Goal: Information Seeking & Learning: Learn about a topic

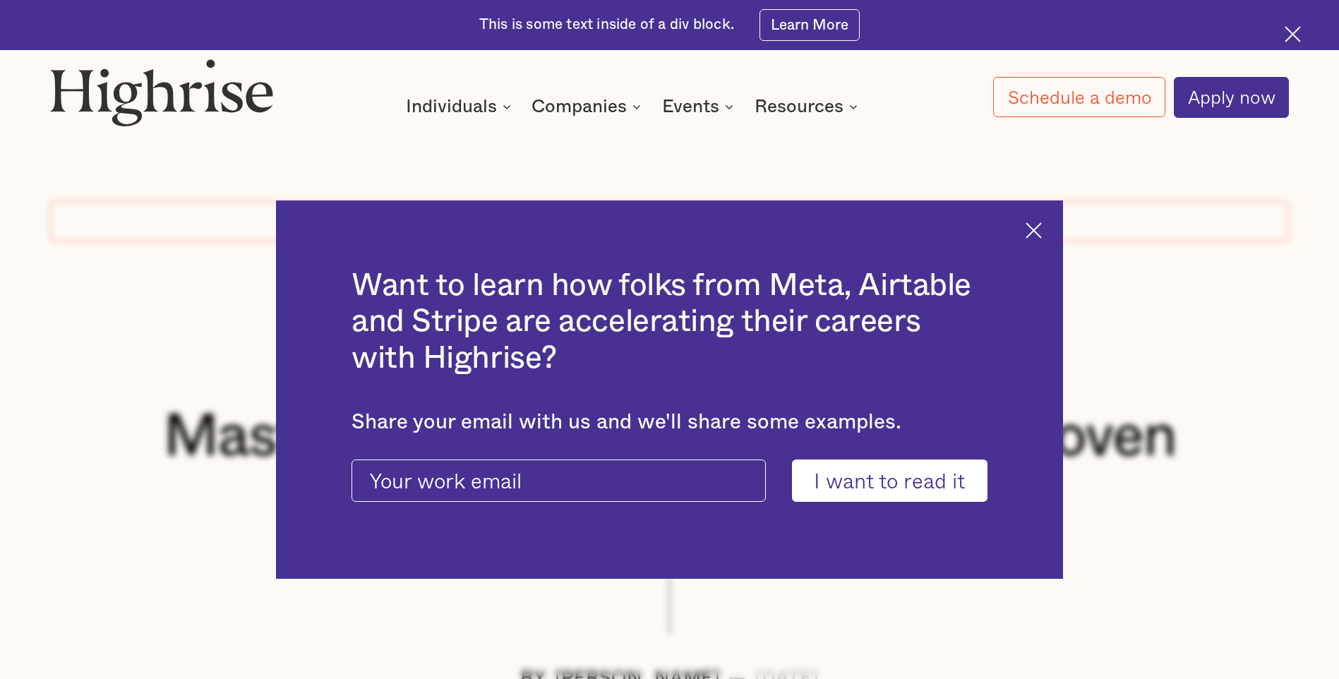
click at [1041, 228] on img at bounding box center [1034, 230] width 16 height 16
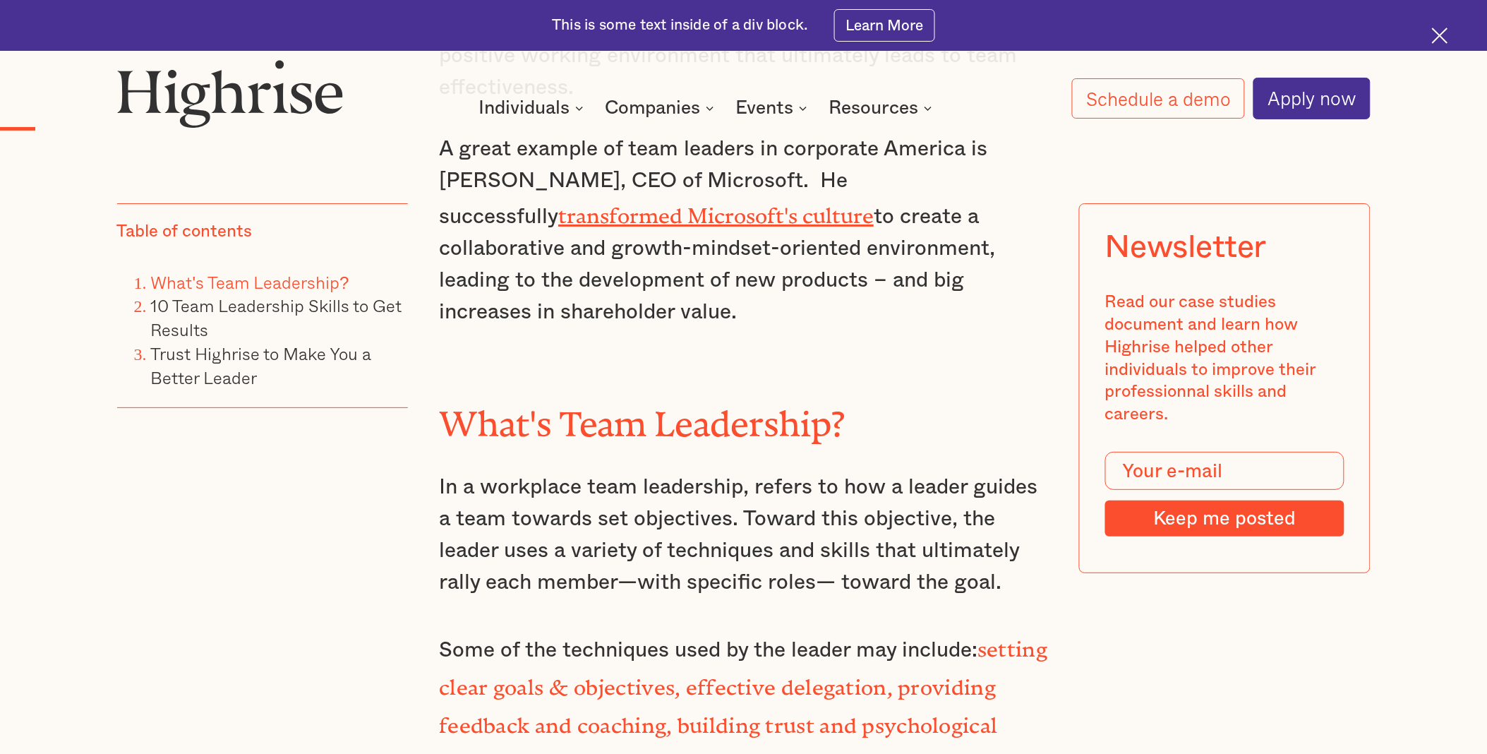
scroll to position [1921, 0]
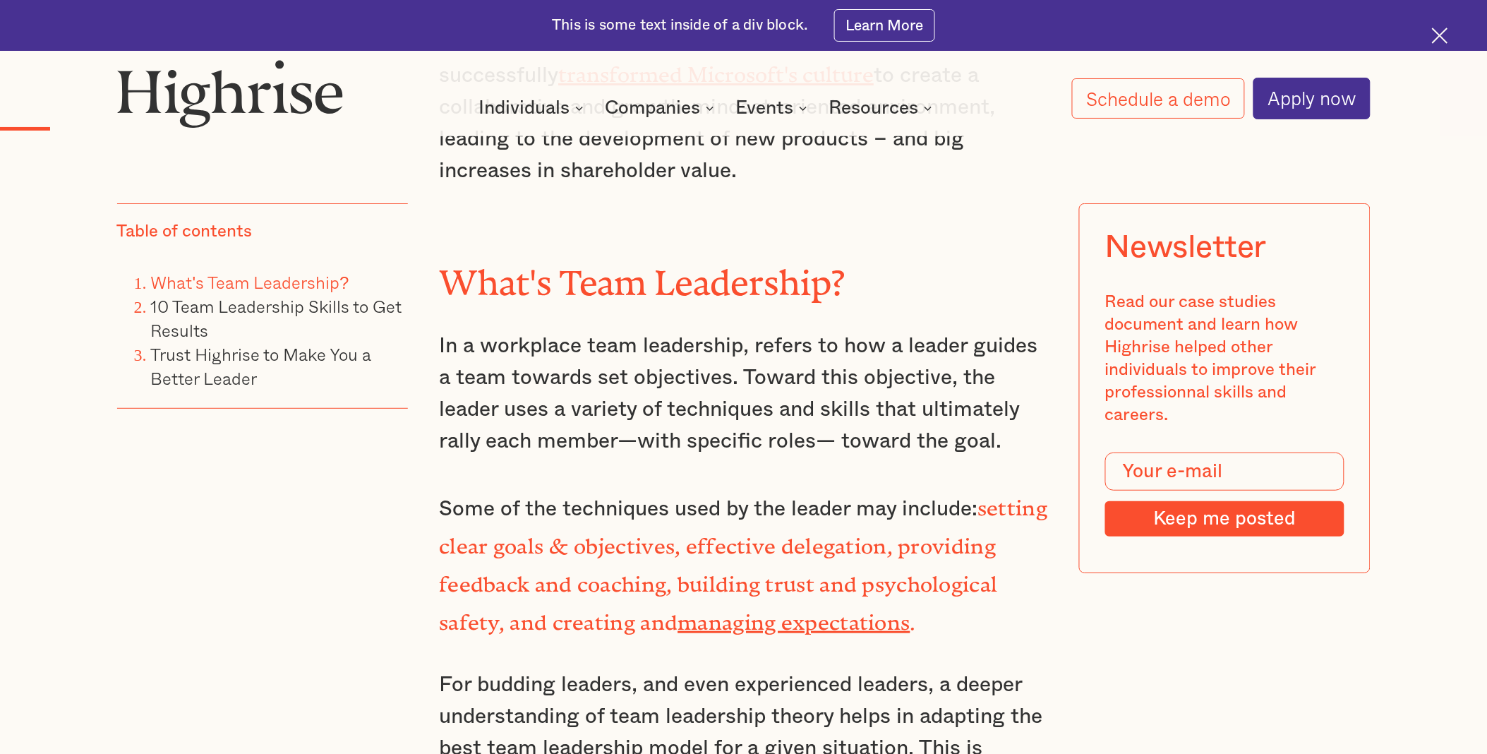
click at [697, 608] on div ""I've never scored a goal in my life without getting a pass from someone else."…" at bounding box center [743, 290] width 609 height 1588
click at [683, 435] on div ""I've never scored a goal in my life without getting a pass from someone else."…" at bounding box center [743, 290] width 609 height 1588
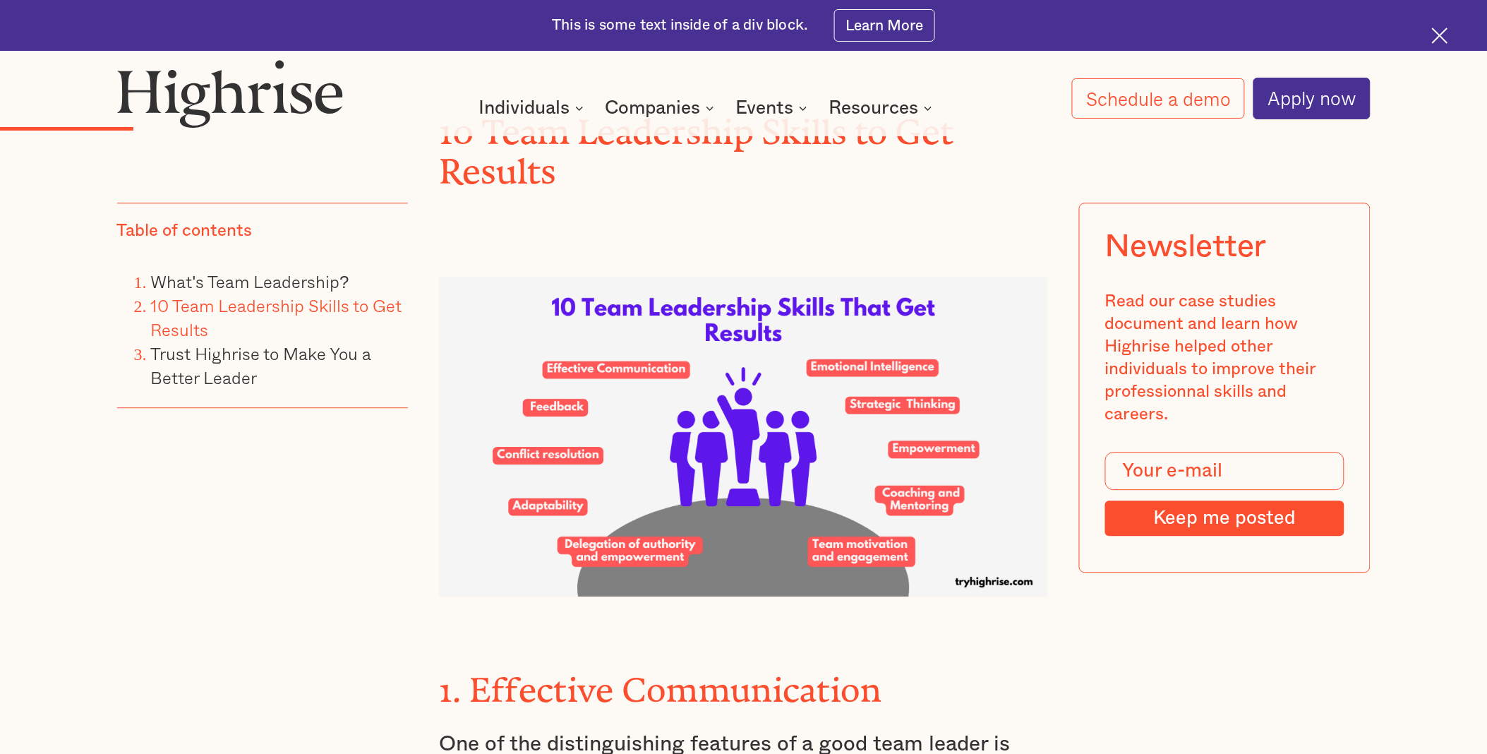
scroll to position [2862, 0]
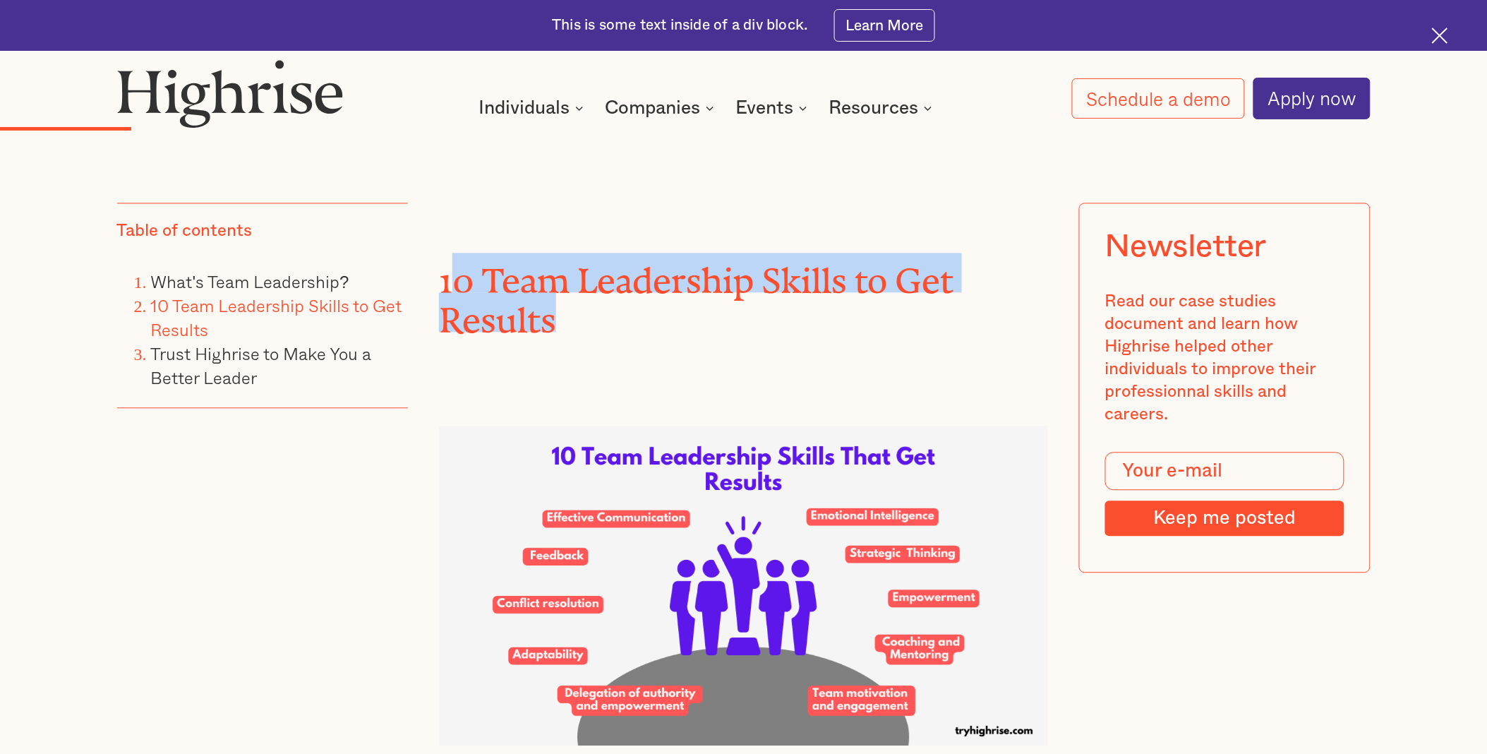
drag, startPoint x: 447, startPoint y: 229, endPoint x: 568, endPoint y: 260, distance: 124.6
click at [568, 260] on h2 "10 Team Leadership Skills to Get Results" at bounding box center [743, 292] width 609 height 79
drag, startPoint x: 568, startPoint y: 260, endPoint x: 576, endPoint y: 288, distance: 29.5
click at [576, 288] on h2 "10 Team Leadership Skills to Get Results" at bounding box center [743, 292] width 609 height 79
drag, startPoint x: 560, startPoint y: 270, endPoint x: 440, endPoint y: 231, distance: 127.0
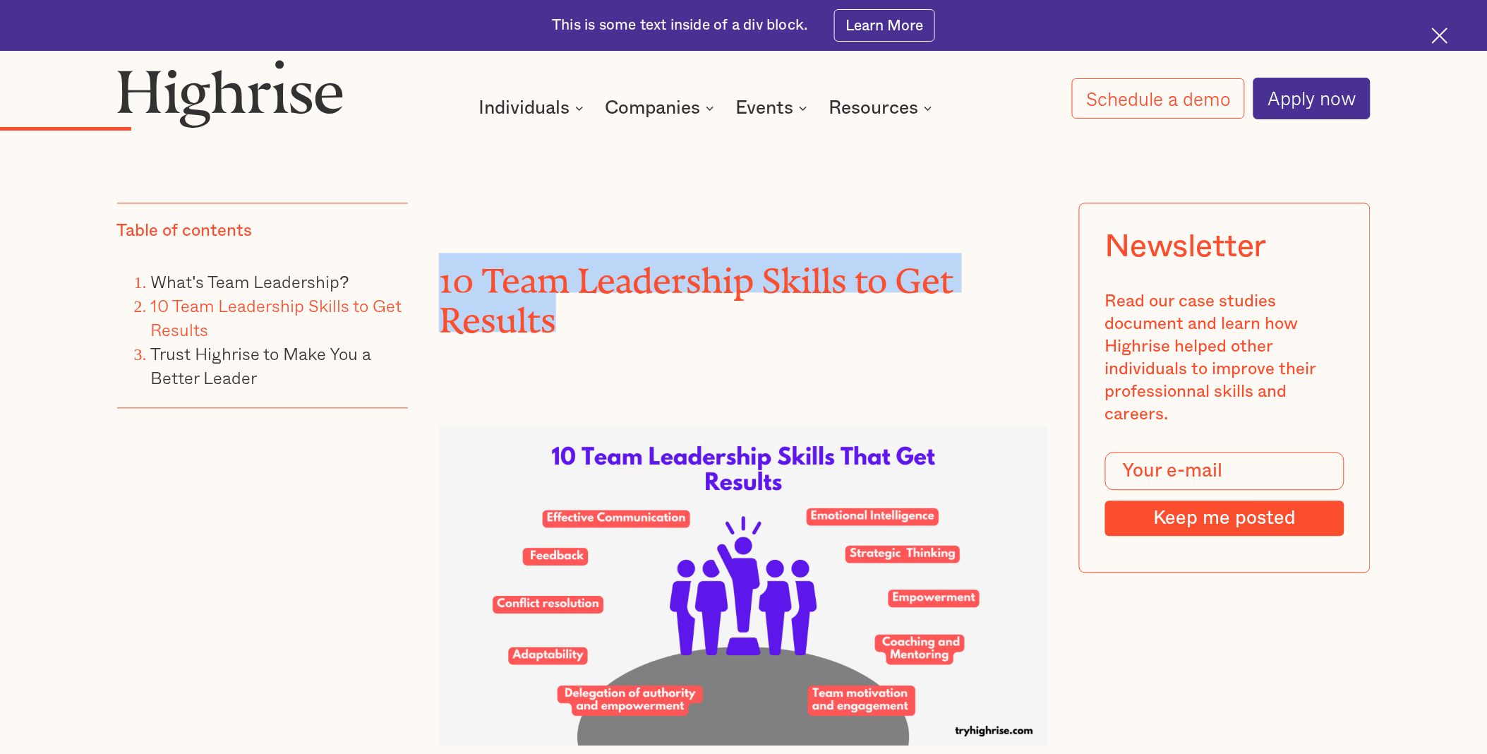
click at [440, 253] on h2 "10 Team Leadership Skills to Get Results" at bounding box center [743, 292] width 609 height 79
copy h2 "10 Team Leadership Skills to Get Results"
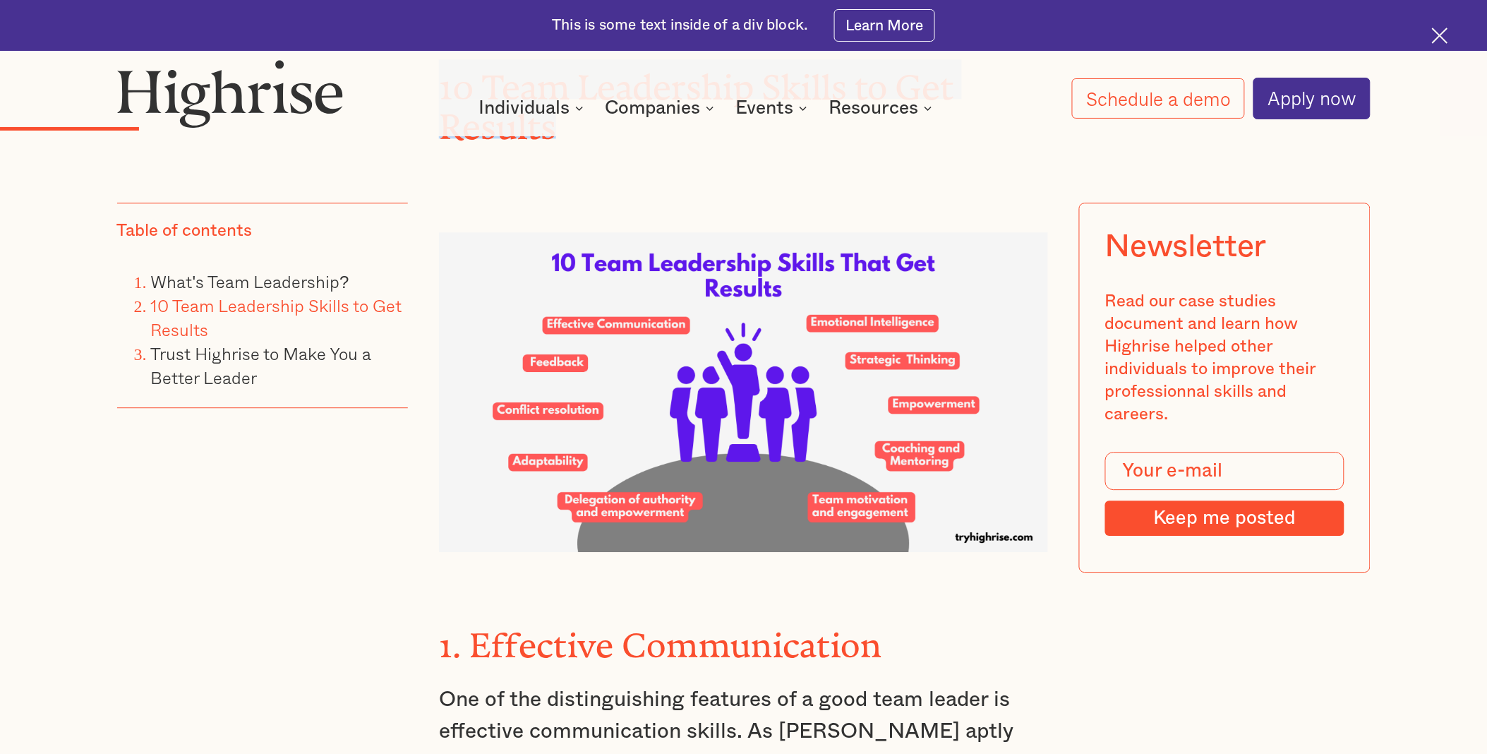
scroll to position [3097, 0]
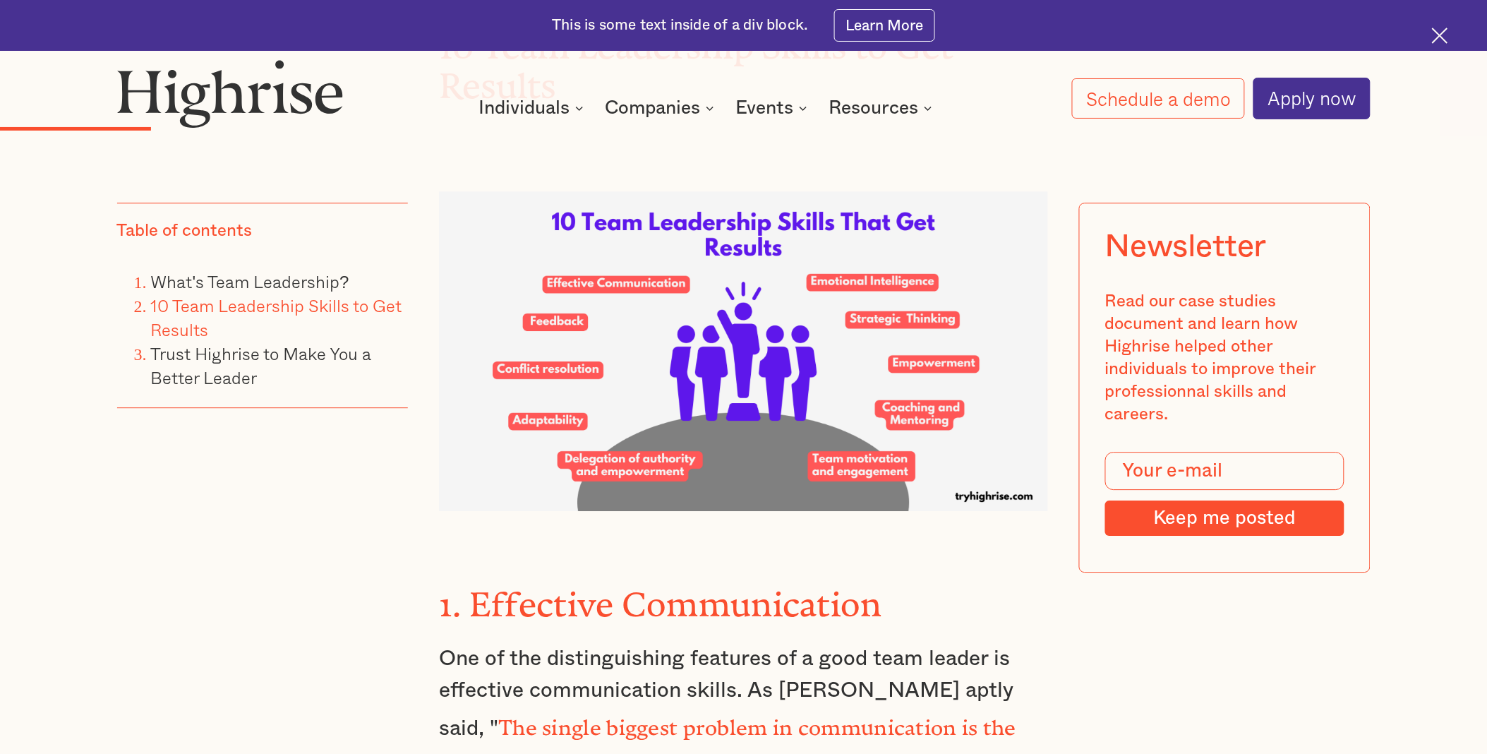
click at [944, 575] on h3 "1. Effective Communication" at bounding box center [743, 601] width 609 height 52
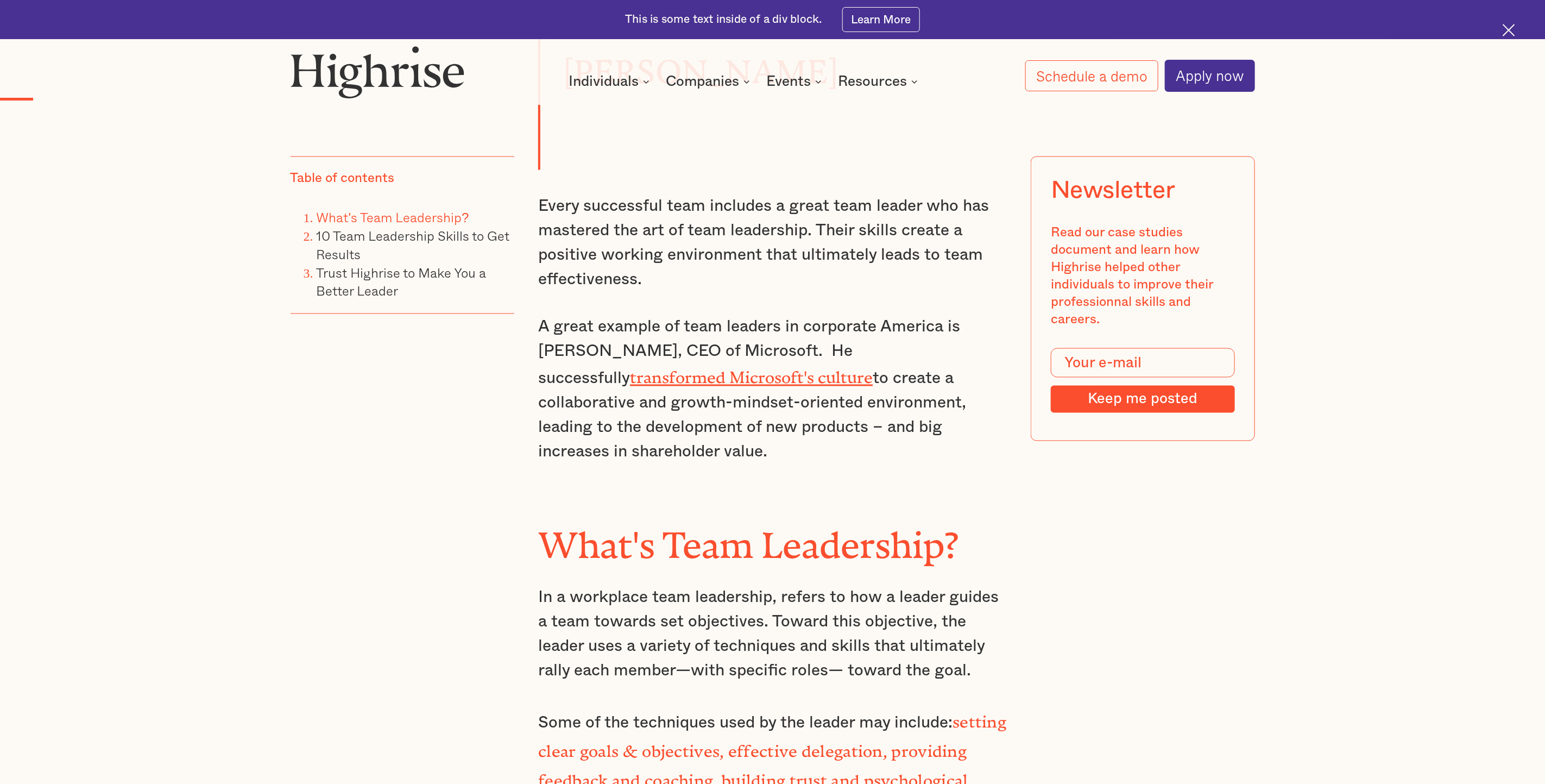
scroll to position [1140, 0]
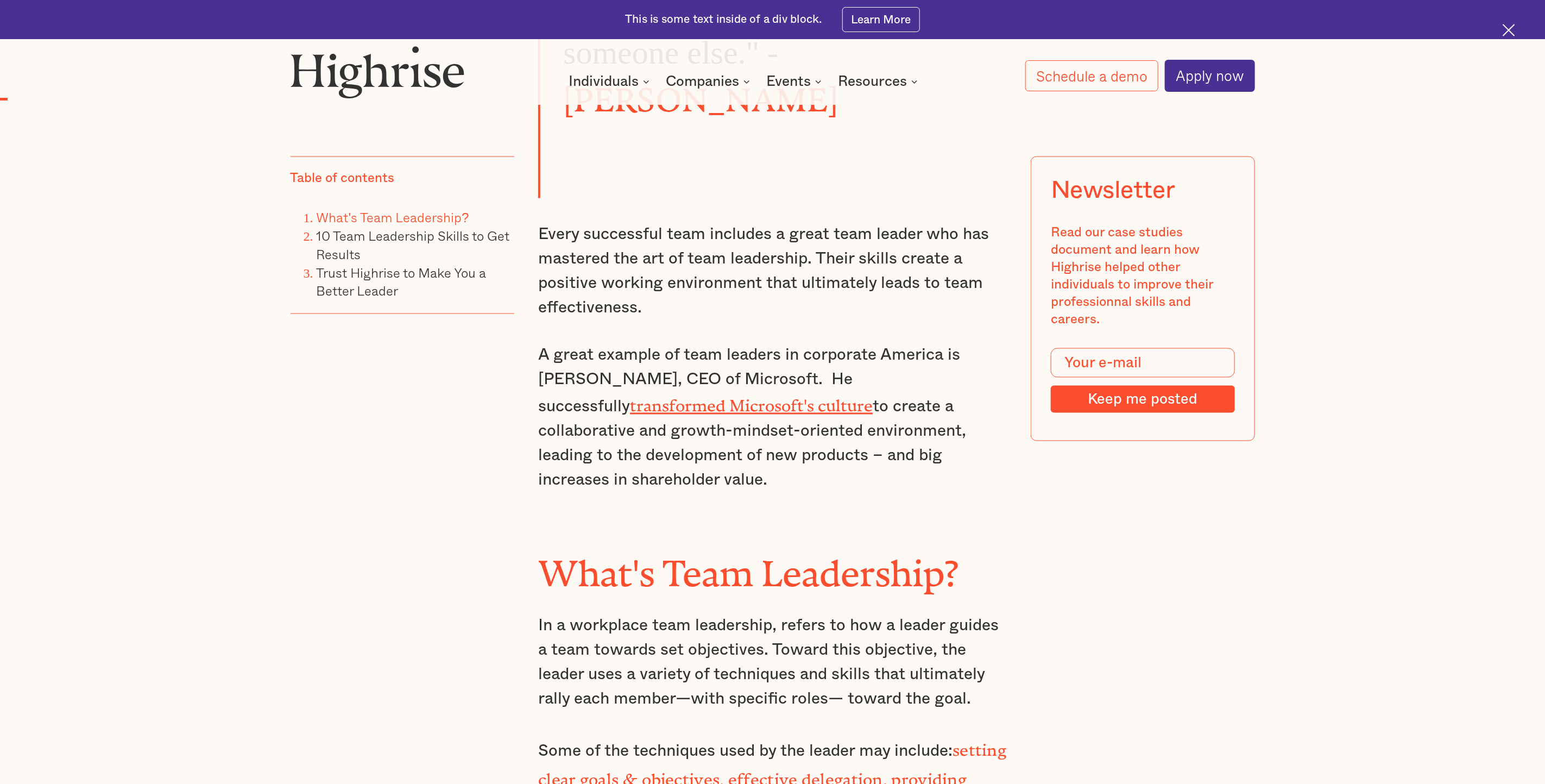
drag, startPoint x: 542, startPoint y: 227, endPoint x: 966, endPoint y: 442, distance: 475.4
click at [966, 442] on div ""I've never scored a goal in my life without getting a pass from someone else."…" at bounding box center [772, 574] width 469 height 1239
copy div "Every successful team includes a great team leader who has mastered the art of …"
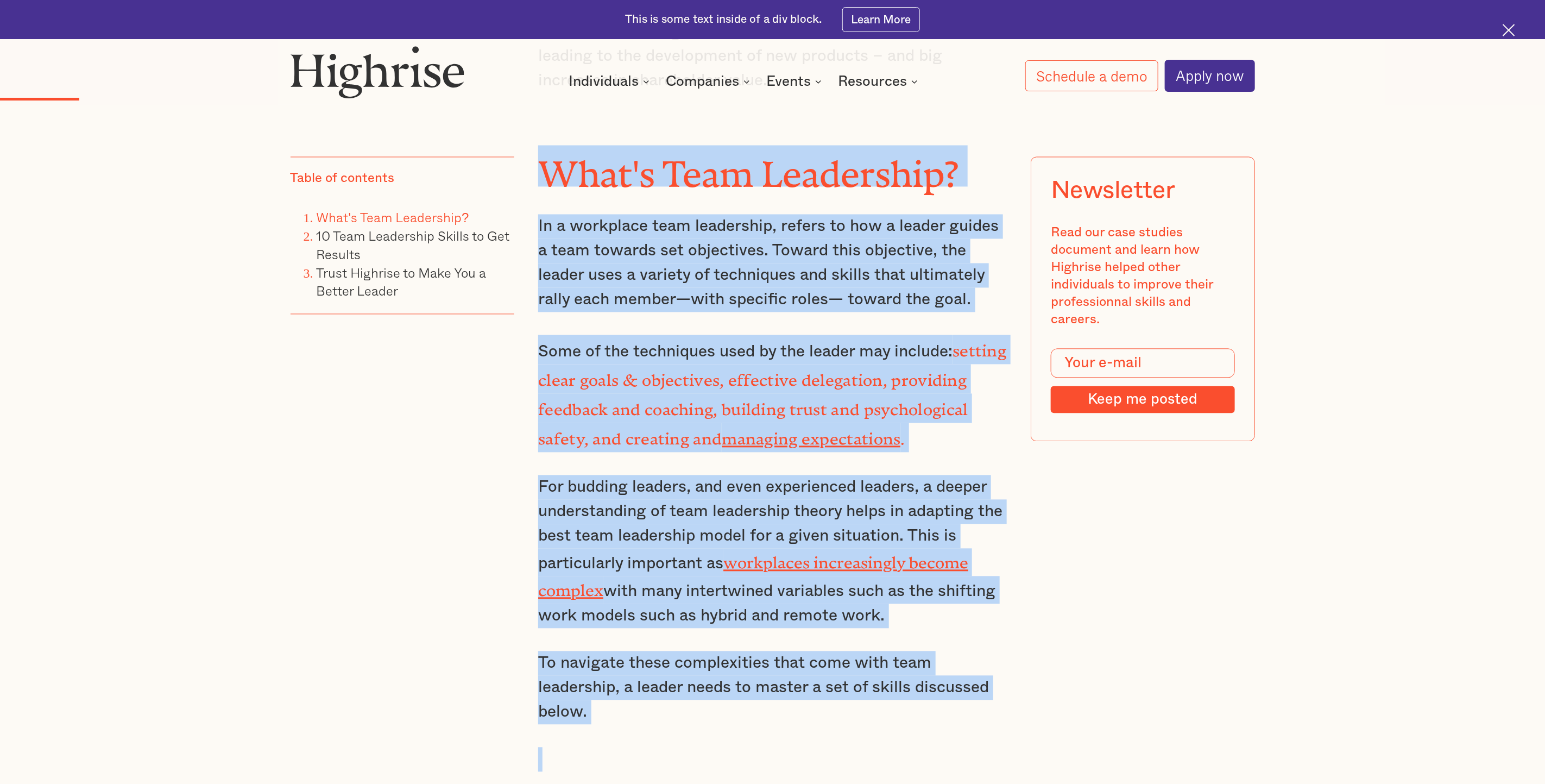
scroll to position [1590, 0]
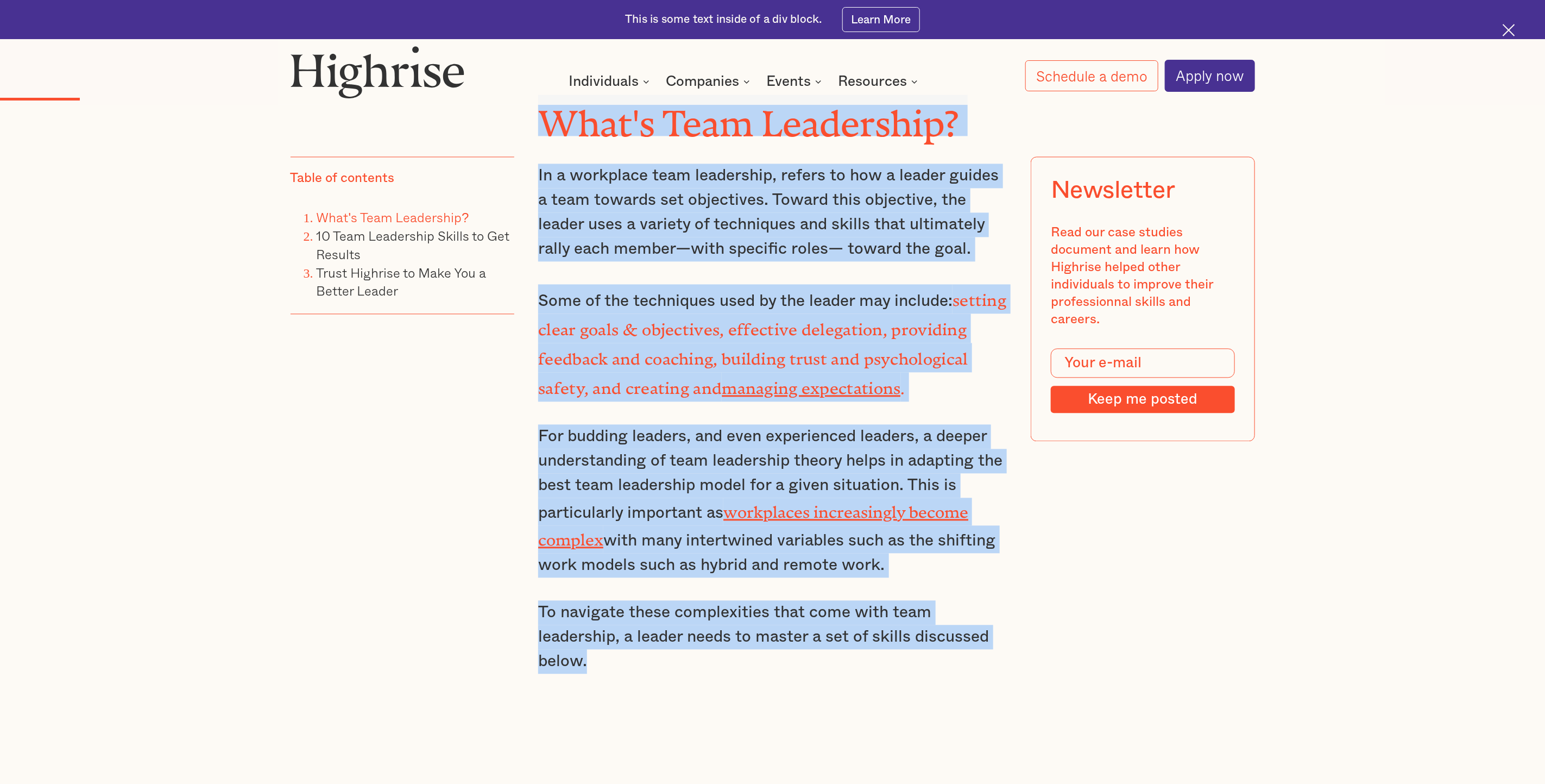
drag, startPoint x: 551, startPoint y: 281, endPoint x: 679, endPoint y: 630, distance: 371.7
click at [679, 522] on div ""I've never scored a goal in my life without getting a pass from someone else."…" at bounding box center [772, 124] width 469 height 1239
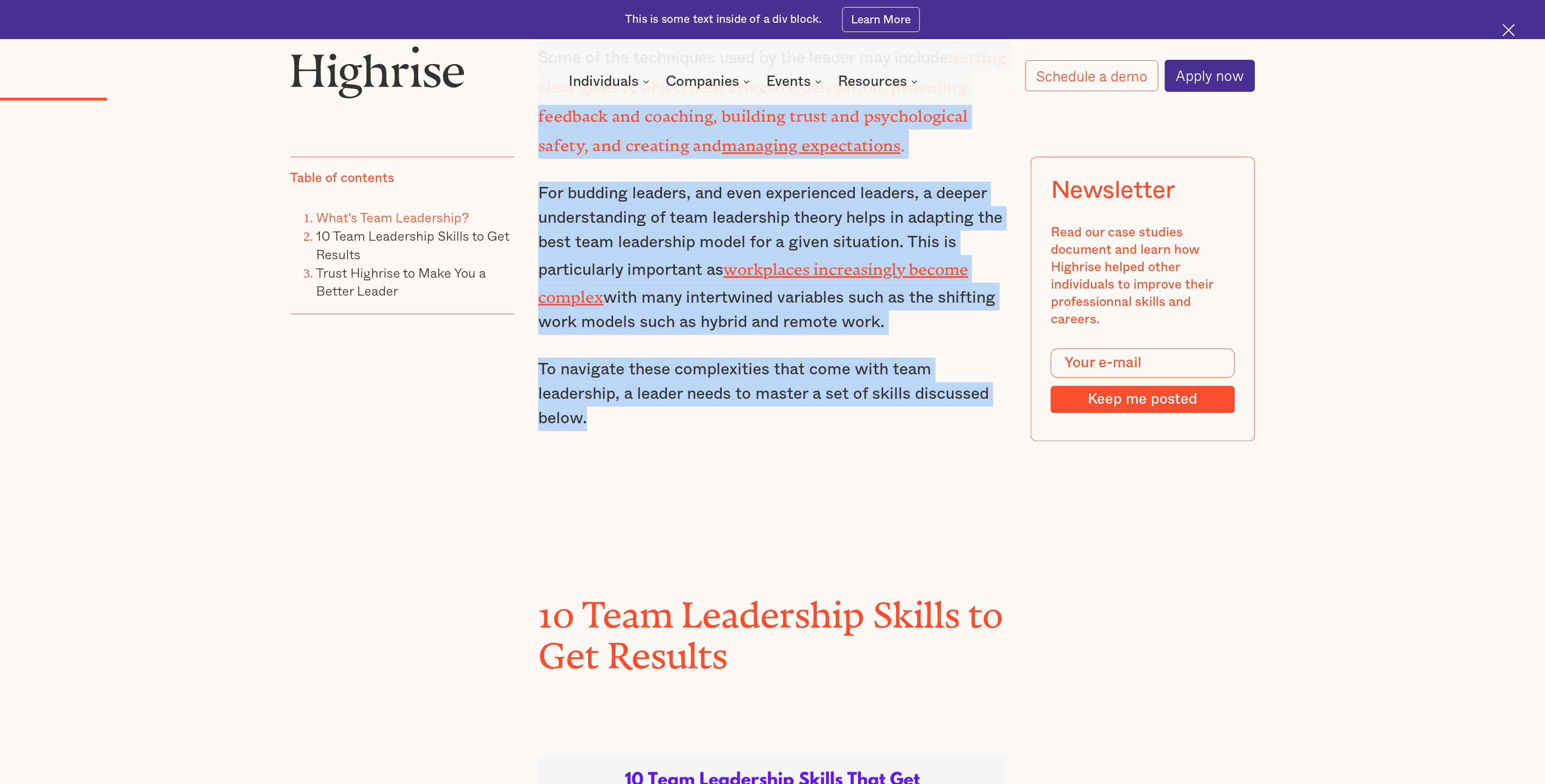
scroll to position [1835, 0]
copy div "What's Team Leadership? In a workplace team leadership, refers to how a leader …"
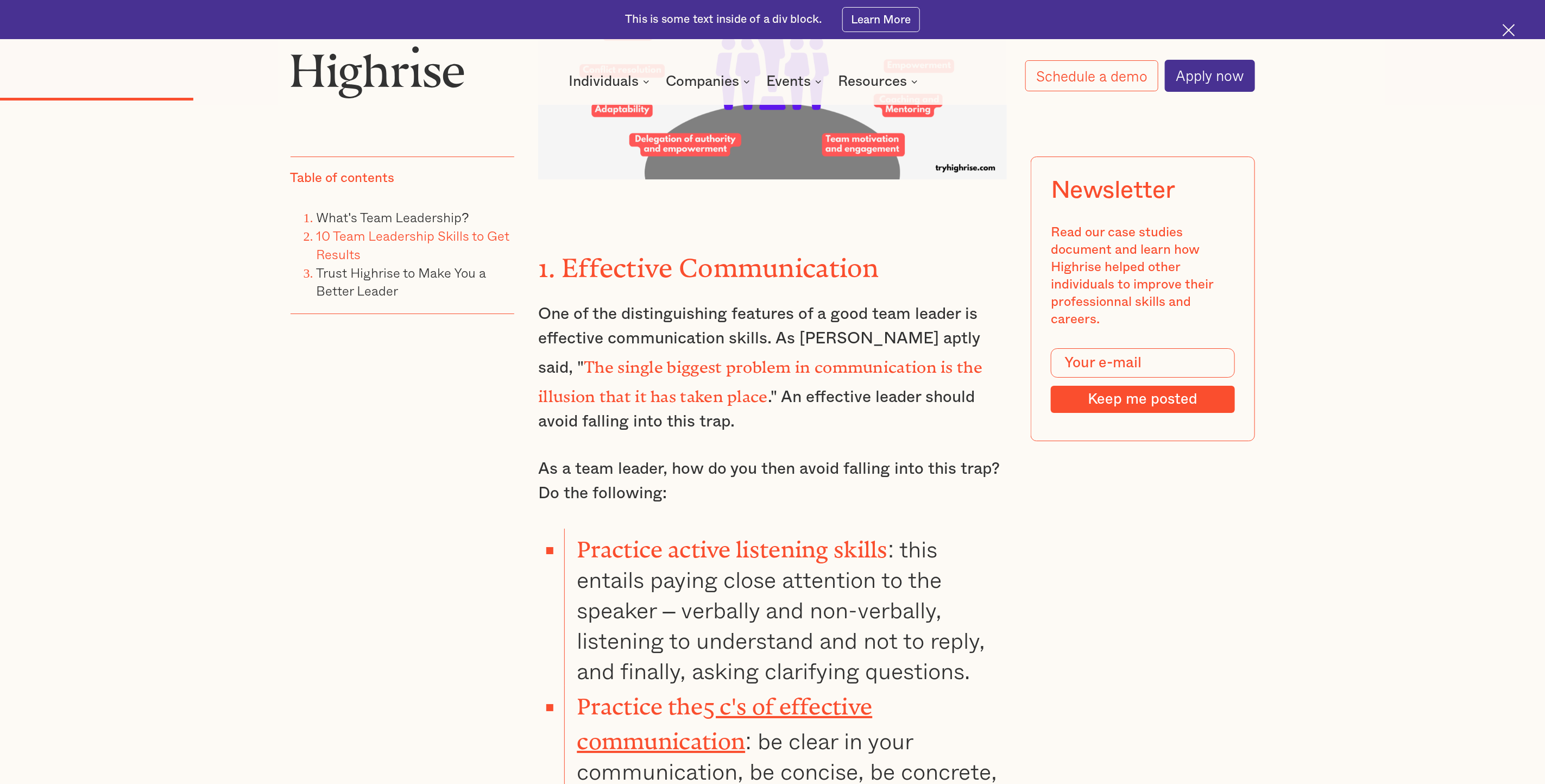
scroll to position [2607, 0]
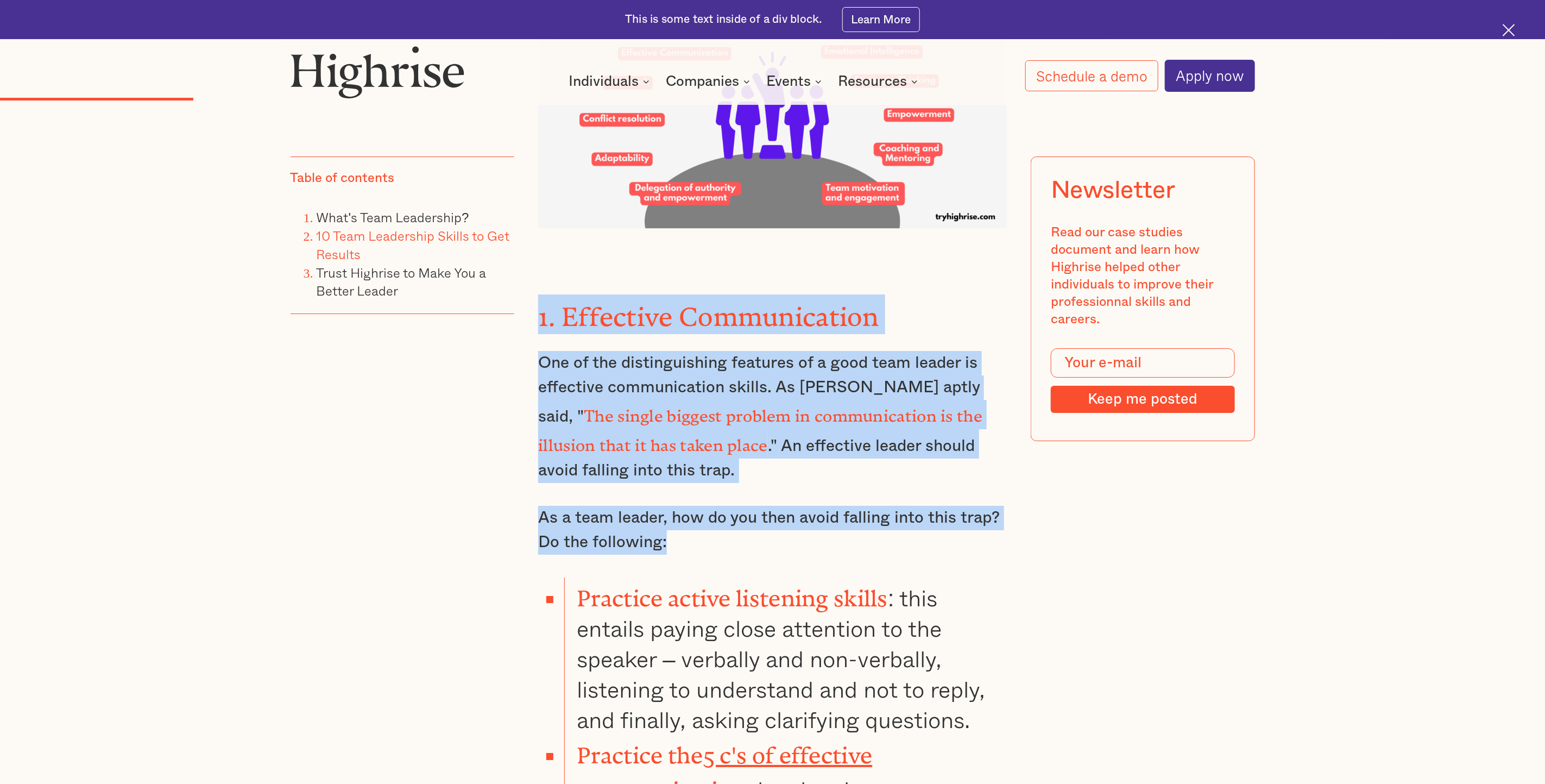
drag, startPoint x: 541, startPoint y: 280, endPoint x: 679, endPoint y: 490, distance: 251.3
copy div "1. Effective Communication One of the distinguishing features of a good team le…"
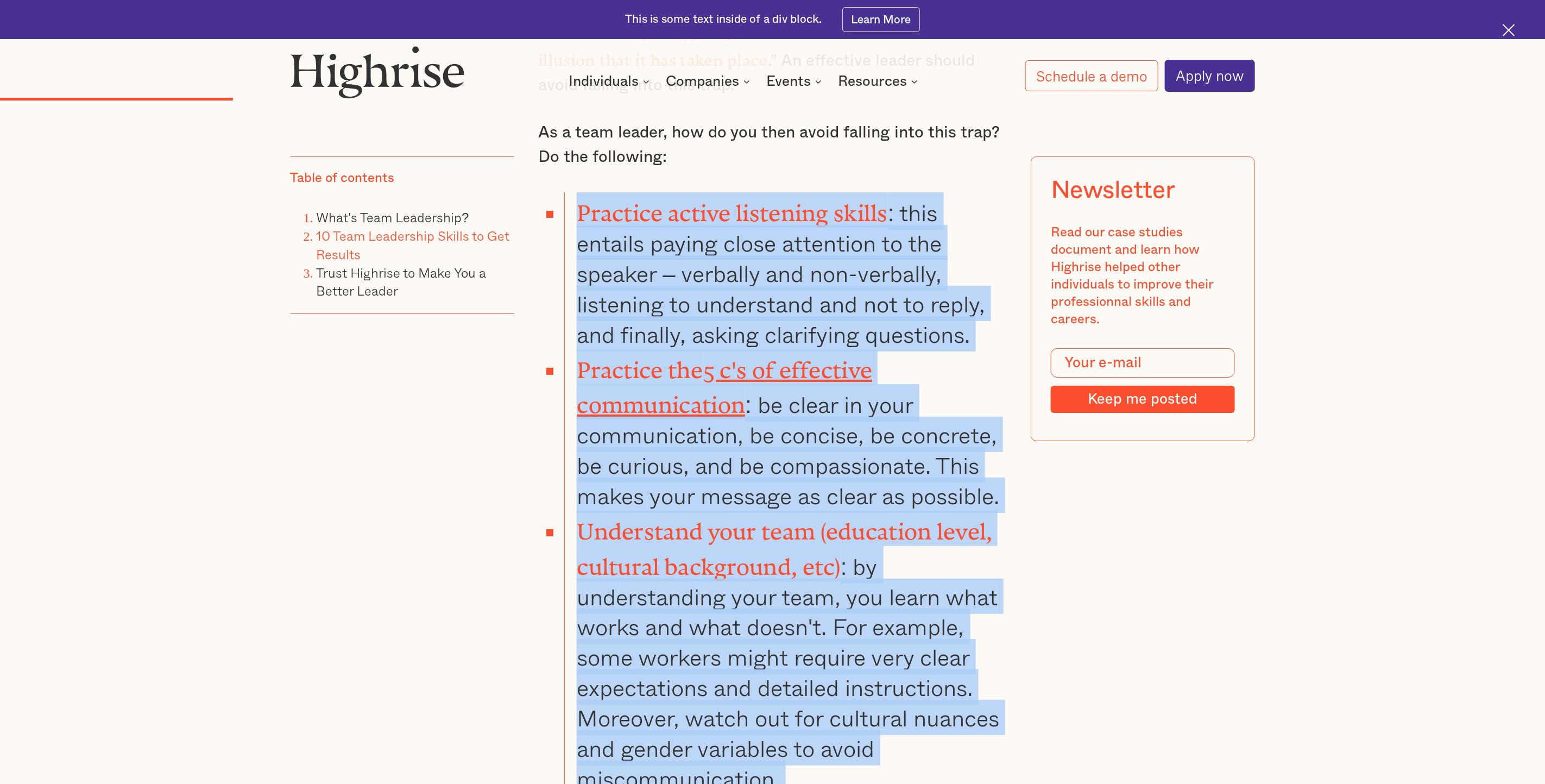
scroll to position [3195, 0]
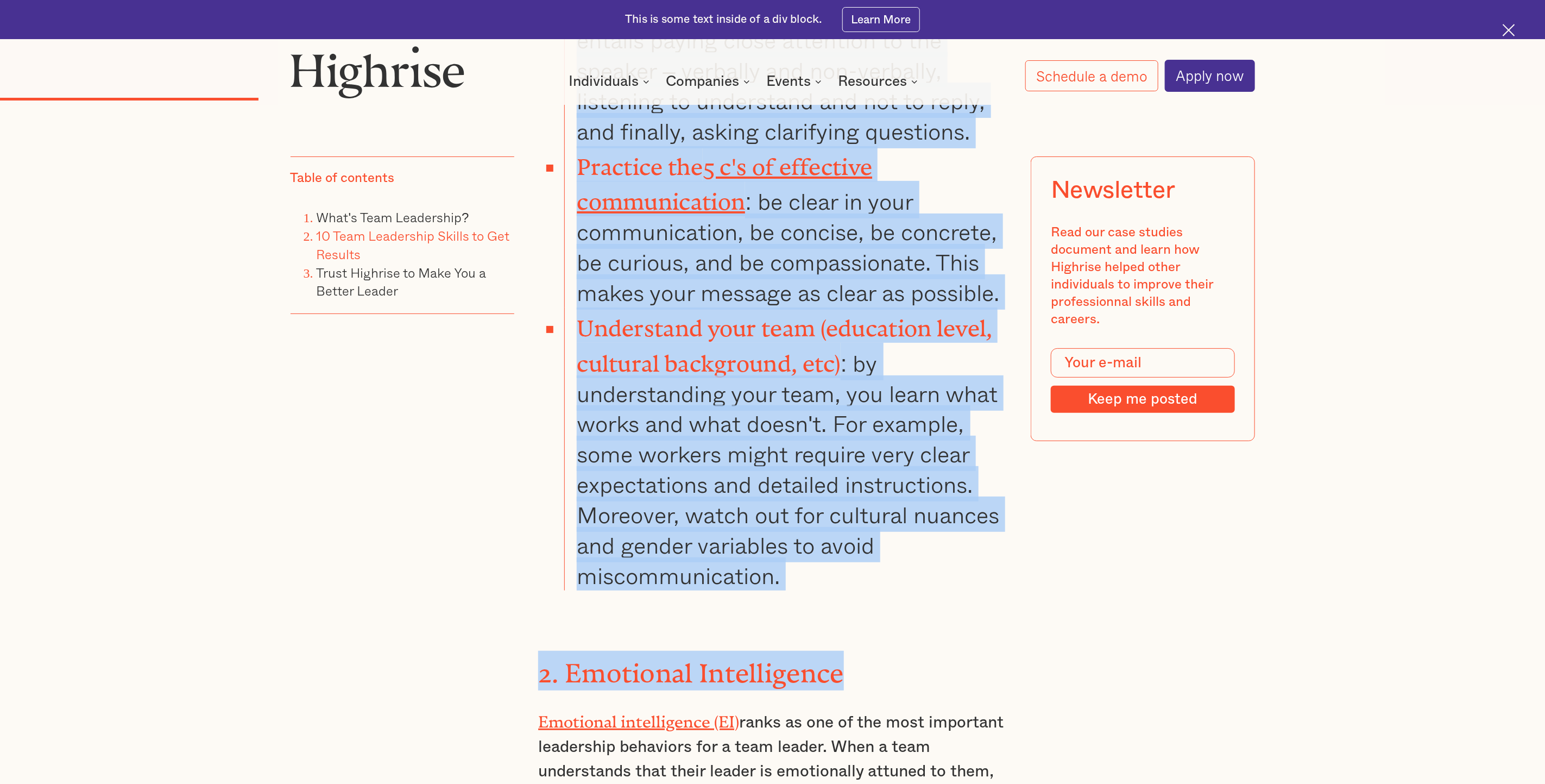
drag, startPoint x: 579, startPoint y: 215, endPoint x: 836, endPoint y: 518, distance: 397.3
drag, startPoint x: 836, startPoint y: 518, endPoint x: 789, endPoint y: 513, distance: 47.3
click at [789, 513] on li "Understand your team (education level, cultural background, etc) : by understan…" at bounding box center [785, 449] width 442 height 283
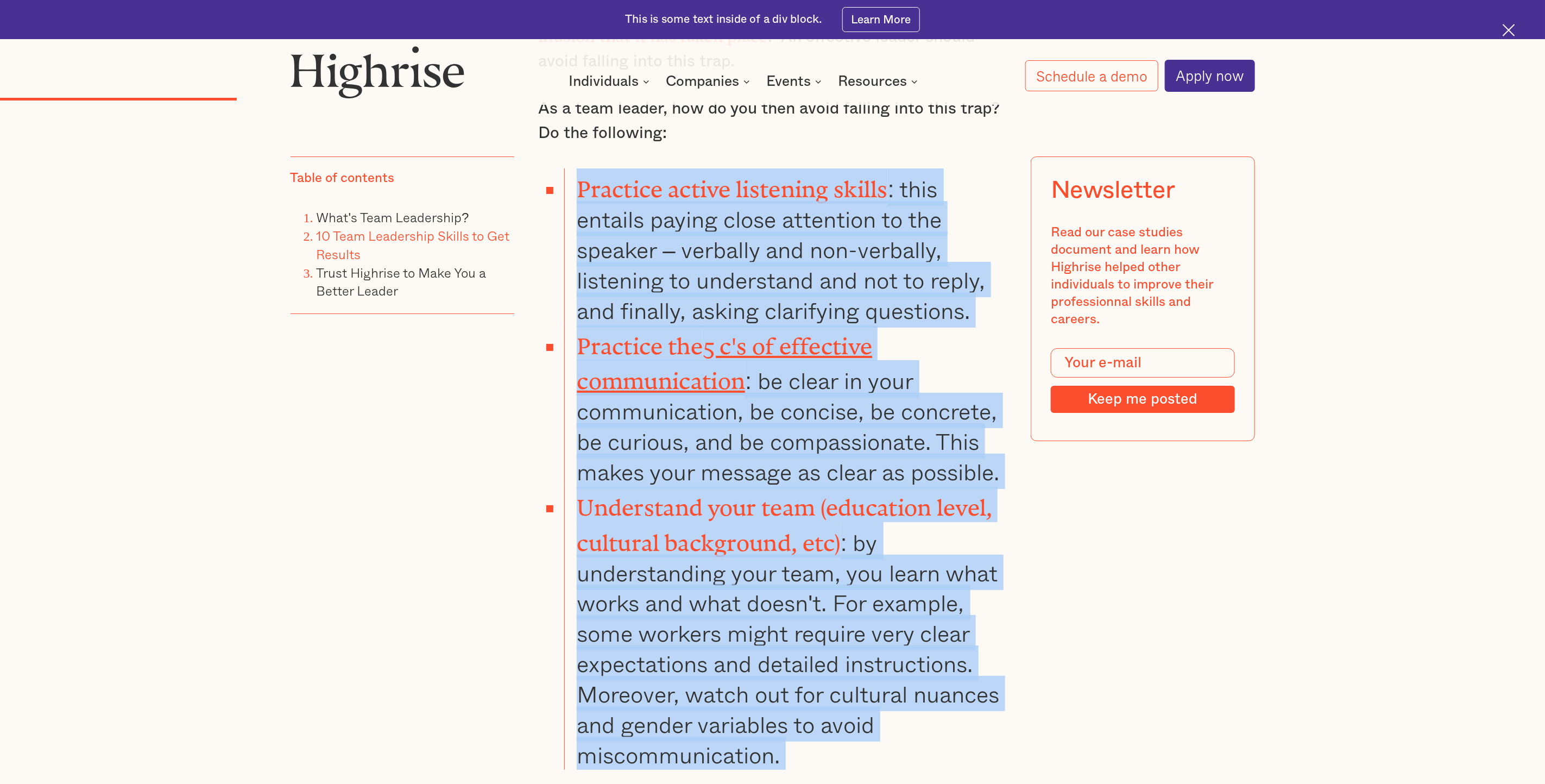
scroll to position [3051, 0]
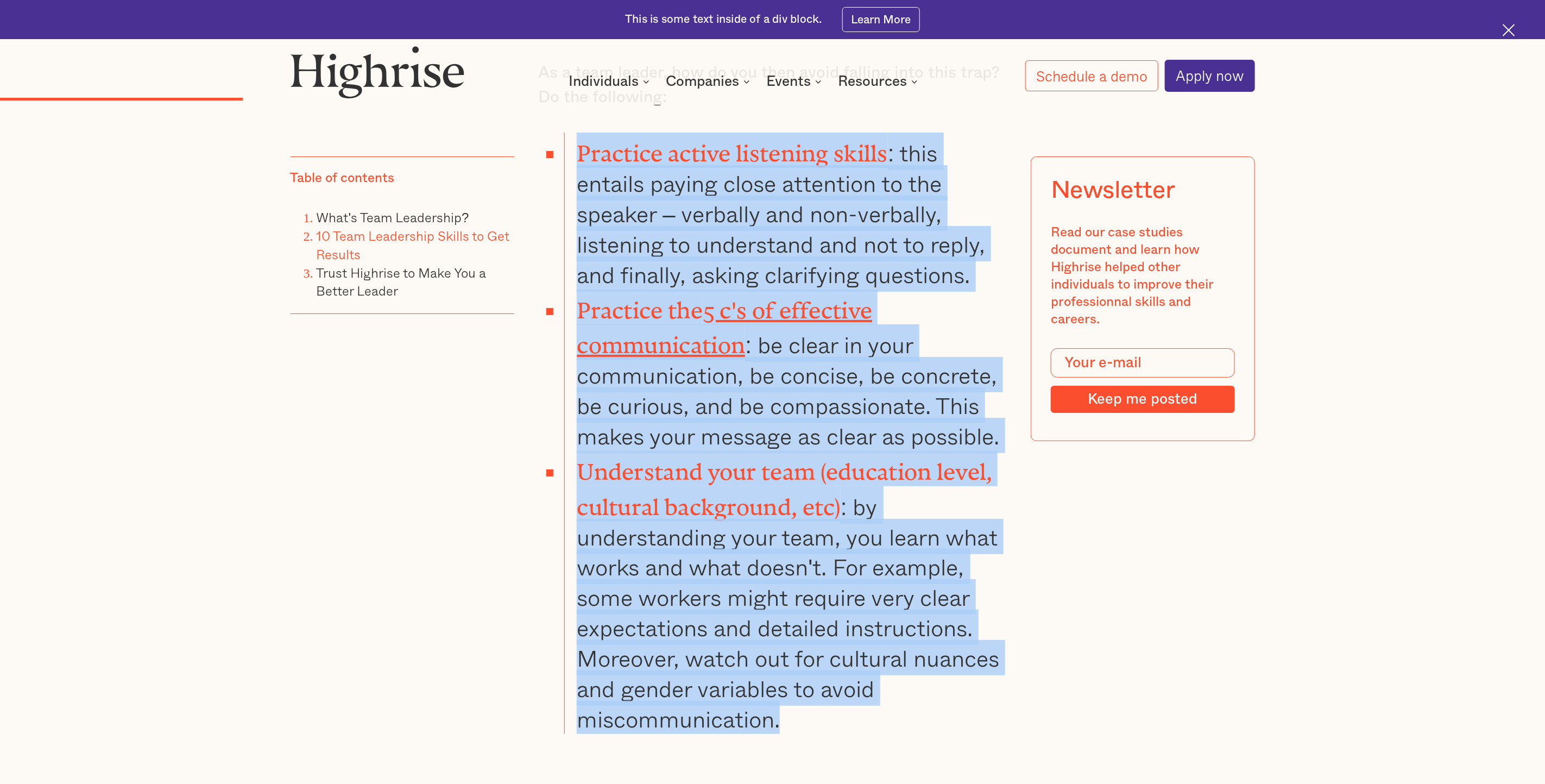
drag, startPoint x: 579, startPoint y: 363, endPoint x: 793, endPoint y: 641, distance: 350.8
click at [793, 522] on ul "Practice active listening skills : this entails paying close attention to the s…" at bounding box center [762, 432] width 489 height 601
copy ul "Practice active listening skills : this entails paying close attention to the s…"
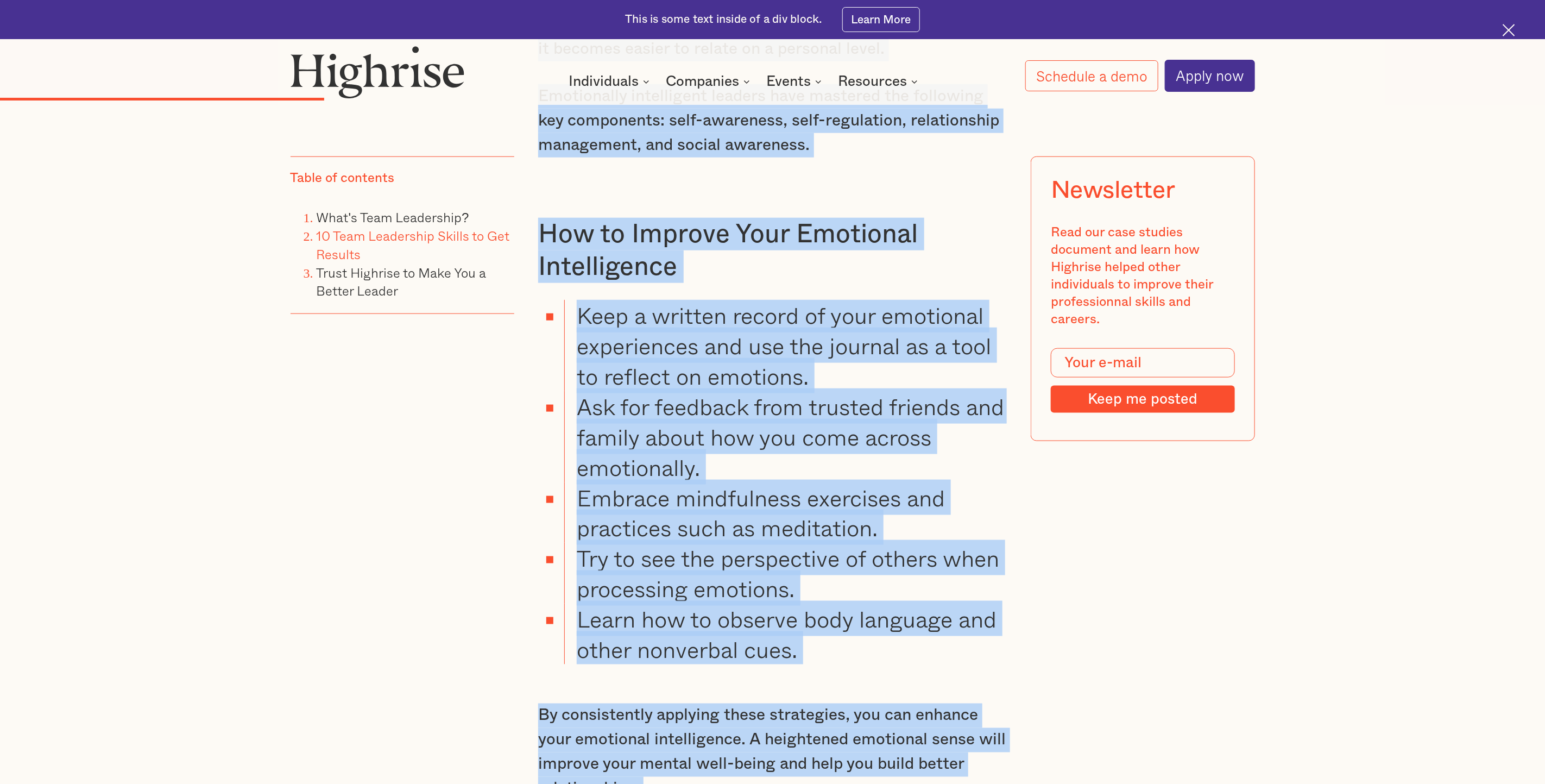
scroll to position [3961, 0]
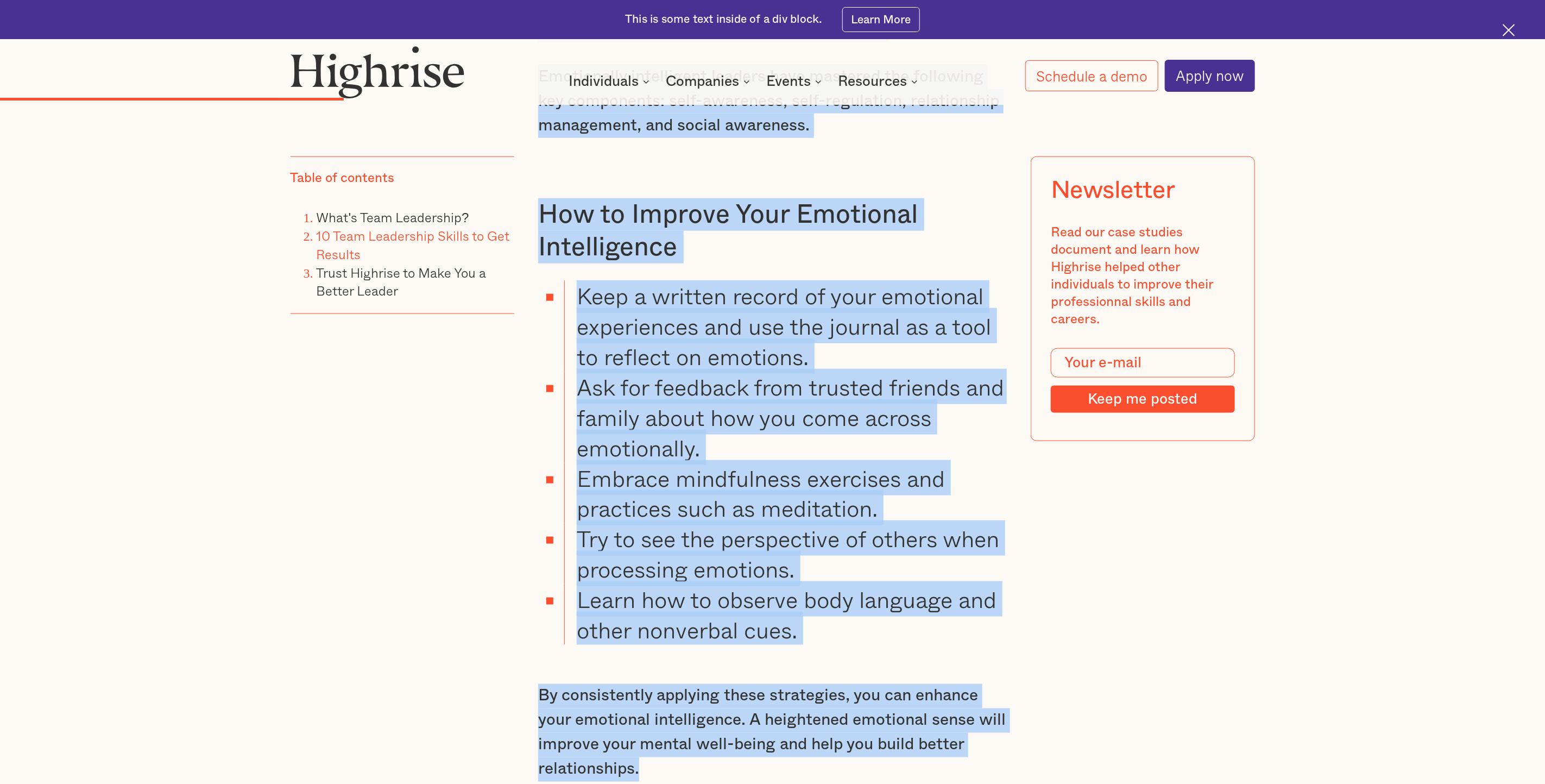
drag, startPoint x: 541, startPoint y: 255, endPoint x: 644, endPoint y: 695, distance: 451.9
copy div "2. Emotional Intelligence Emotional intelligence (EI) ranks as one of the most …"
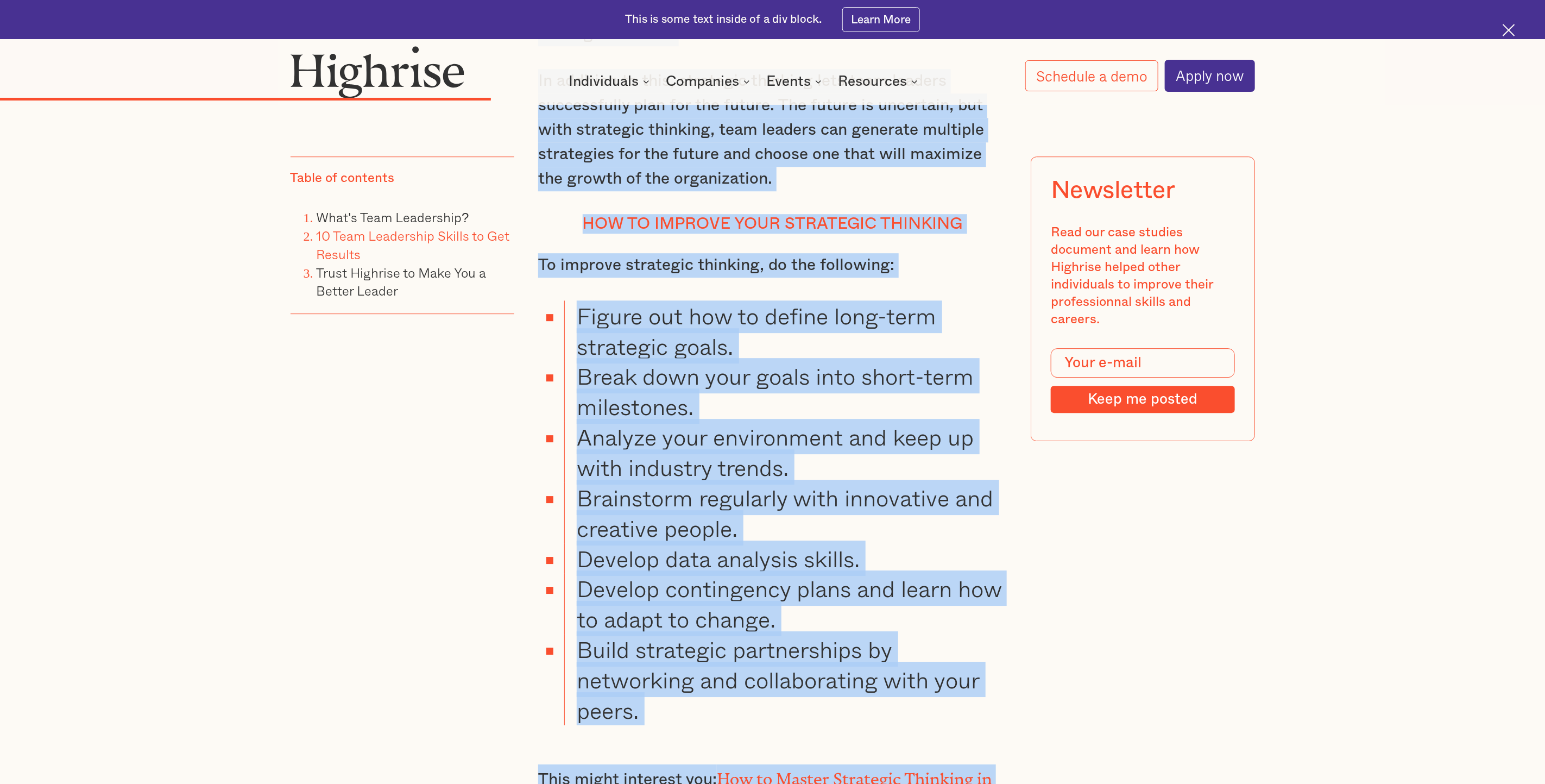
scroll to position [5416, 0]
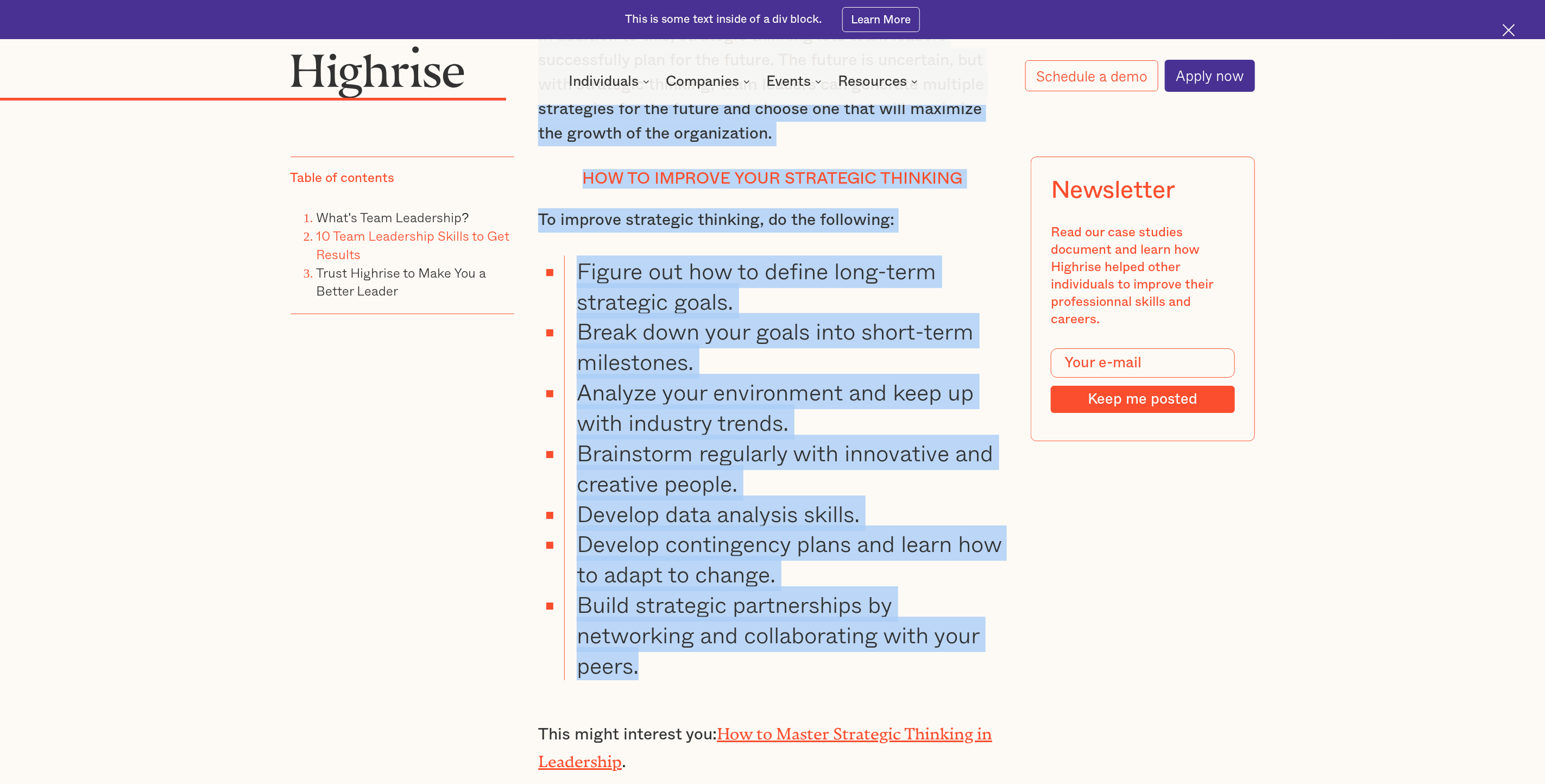
drag, startPoint x: 542, startPoint y: 299, endPoint x: 673, endPoint y: 579, distance: 309.1
copy div "3. Strategic Thinking "We are stubborn on vision, but flexible on details." Thi…"
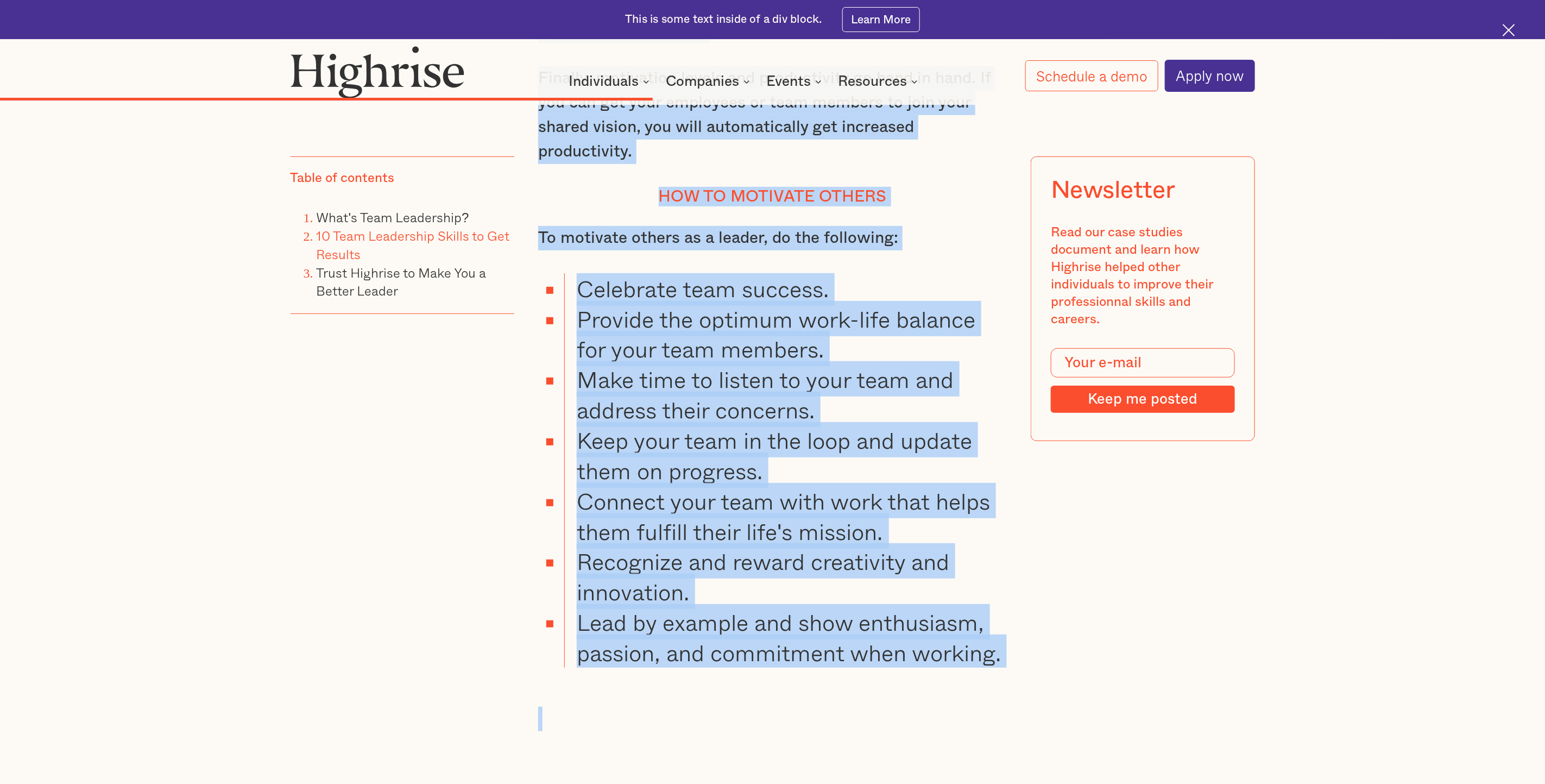
scroll to position [7015, 0]
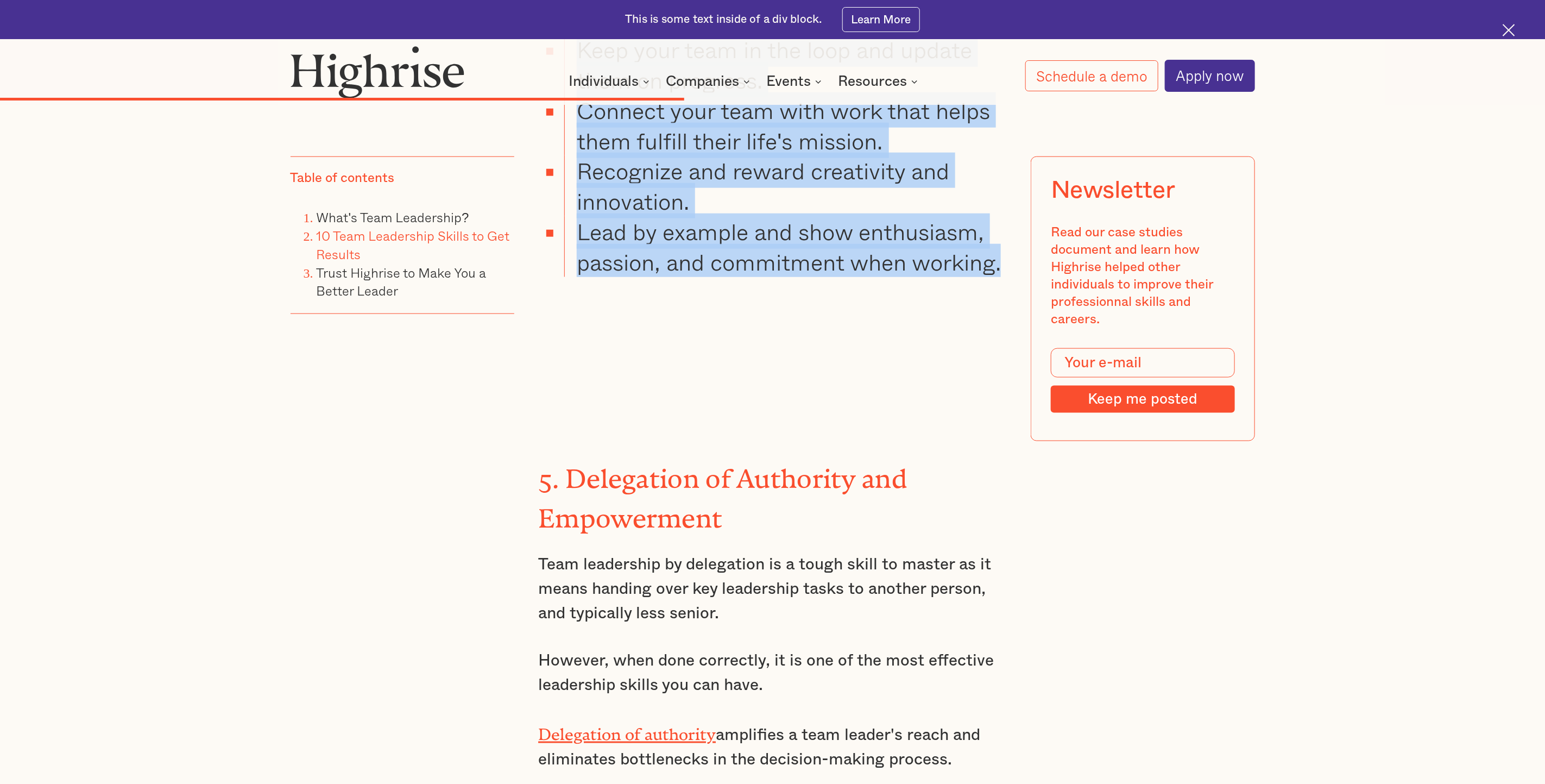
drag, startPoint x: 540, startPoint y: 357, endPoint x: 1007, endPoint y: 157, distance: 508.0
copy div "4. Team Motivation and Engagement It is quite normal for human beings to feel d…"
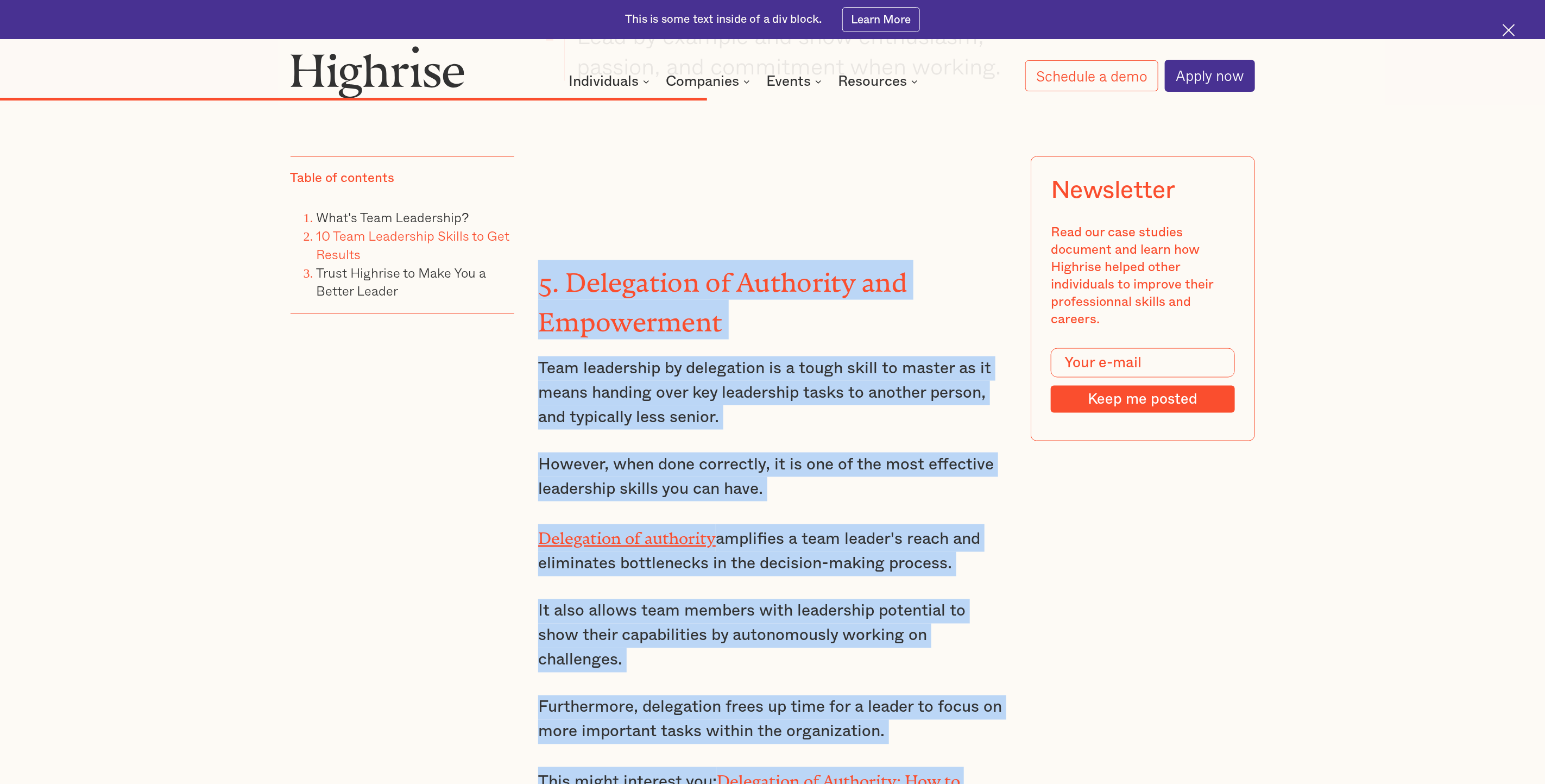
scroll to position [7218, 0]
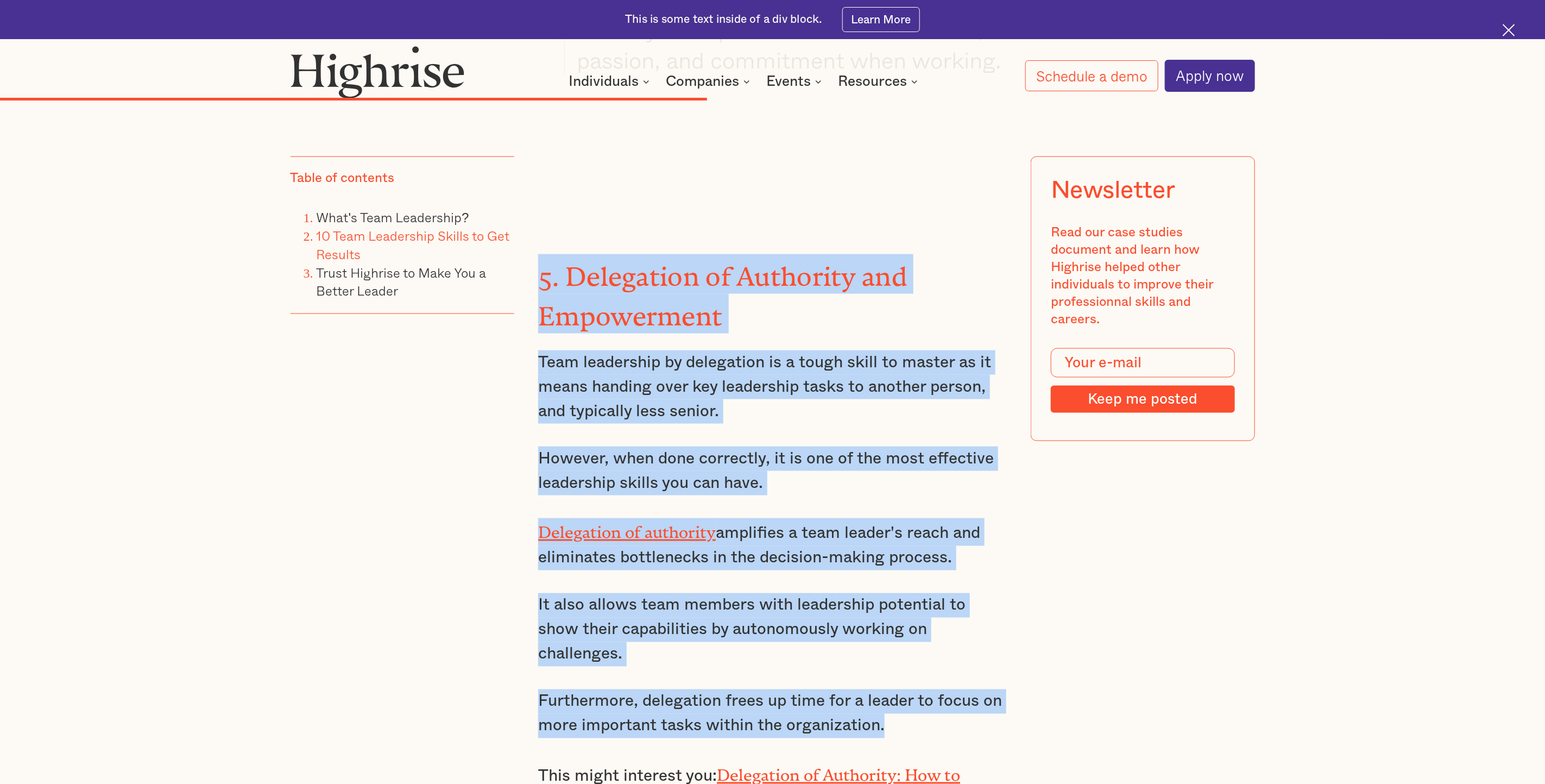
drag, startPoint x: 539, startPoint y: 217, endPoint x: 907, endPoint y: 605, distance: 534.8
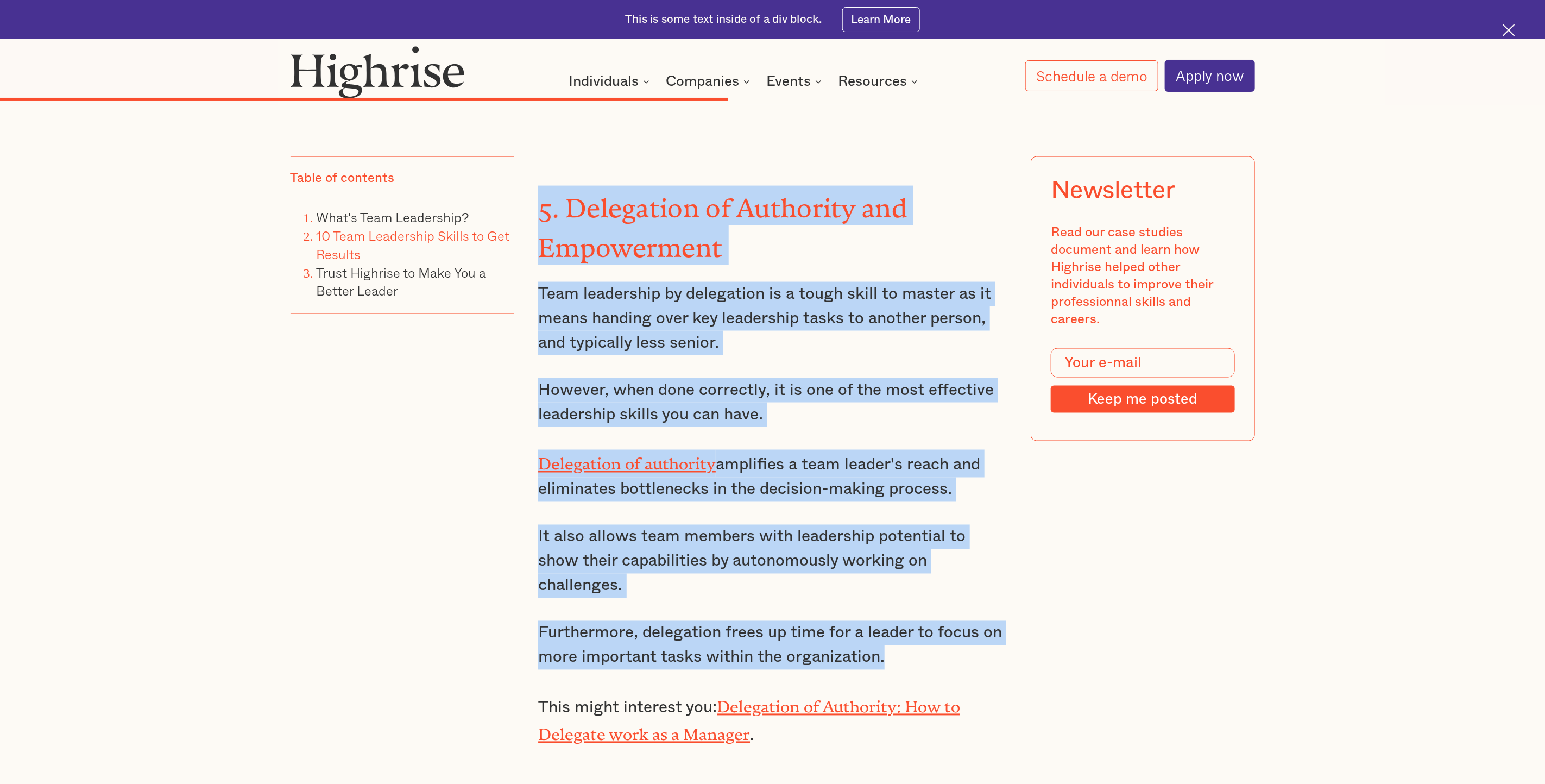
scroll to position [7461, 0]
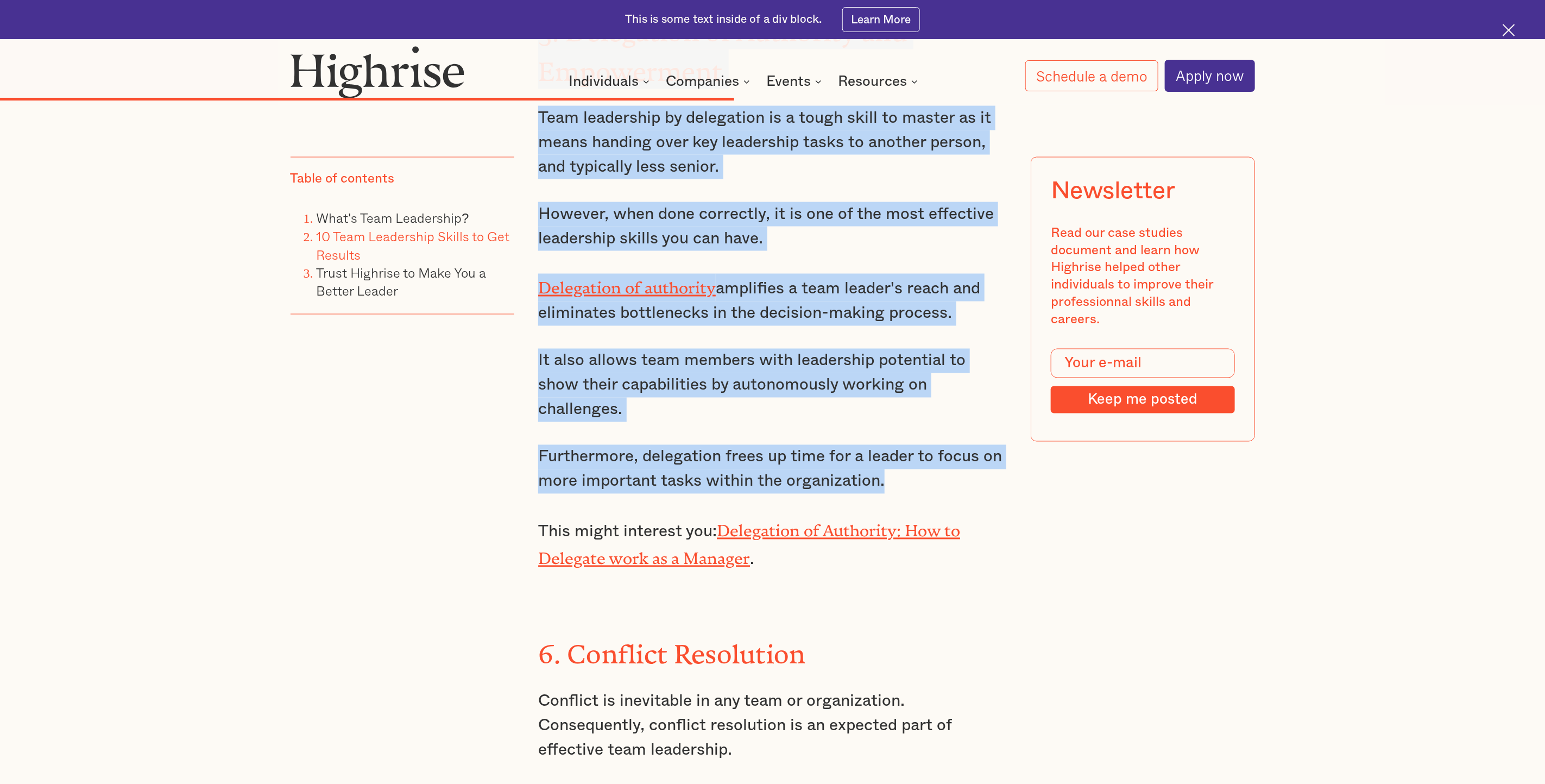
copy div "5. Delegation of Authority and Empowerment Team leadership by delegation is a t…"
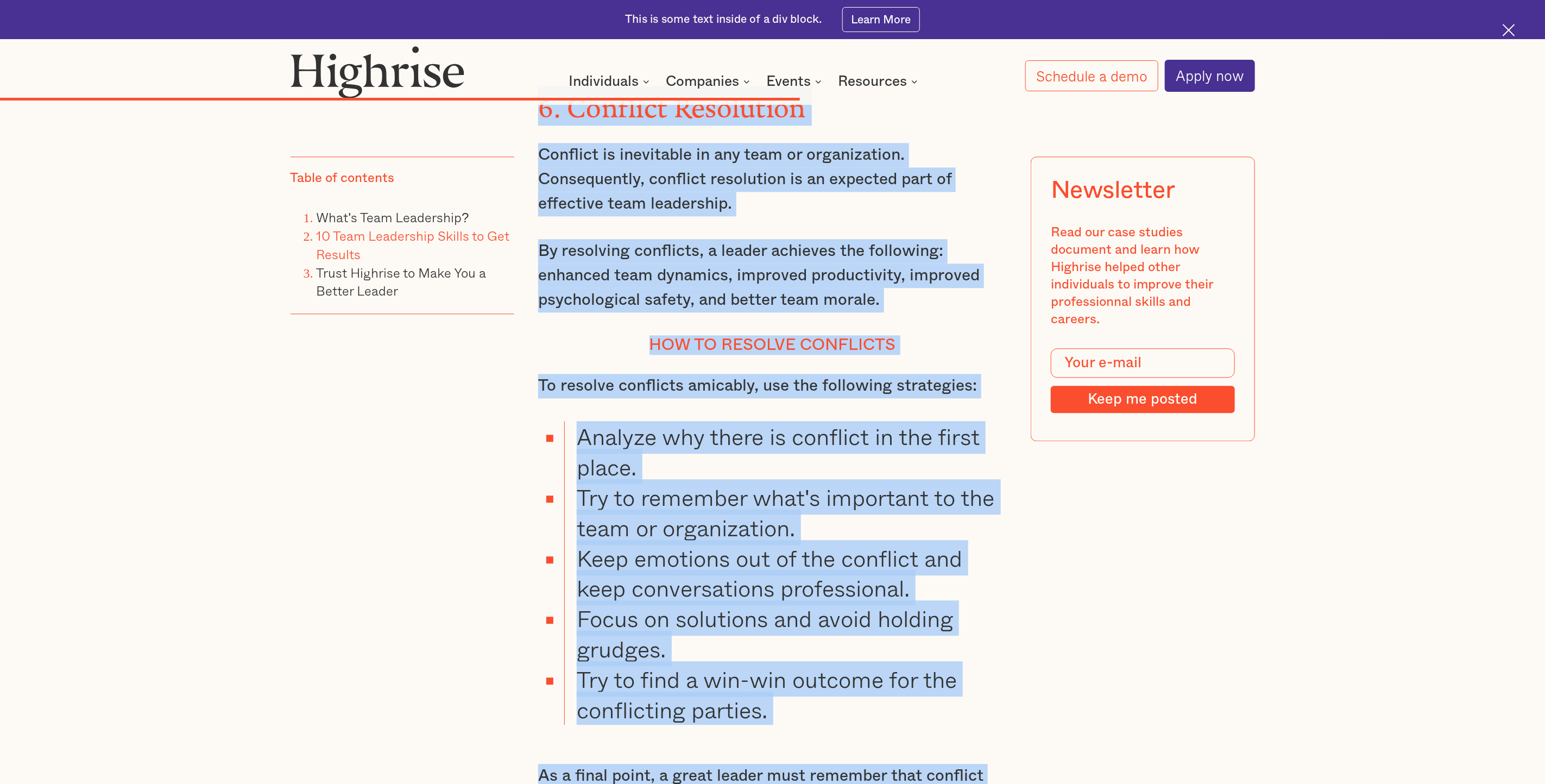
scroll to position [8158, 0]
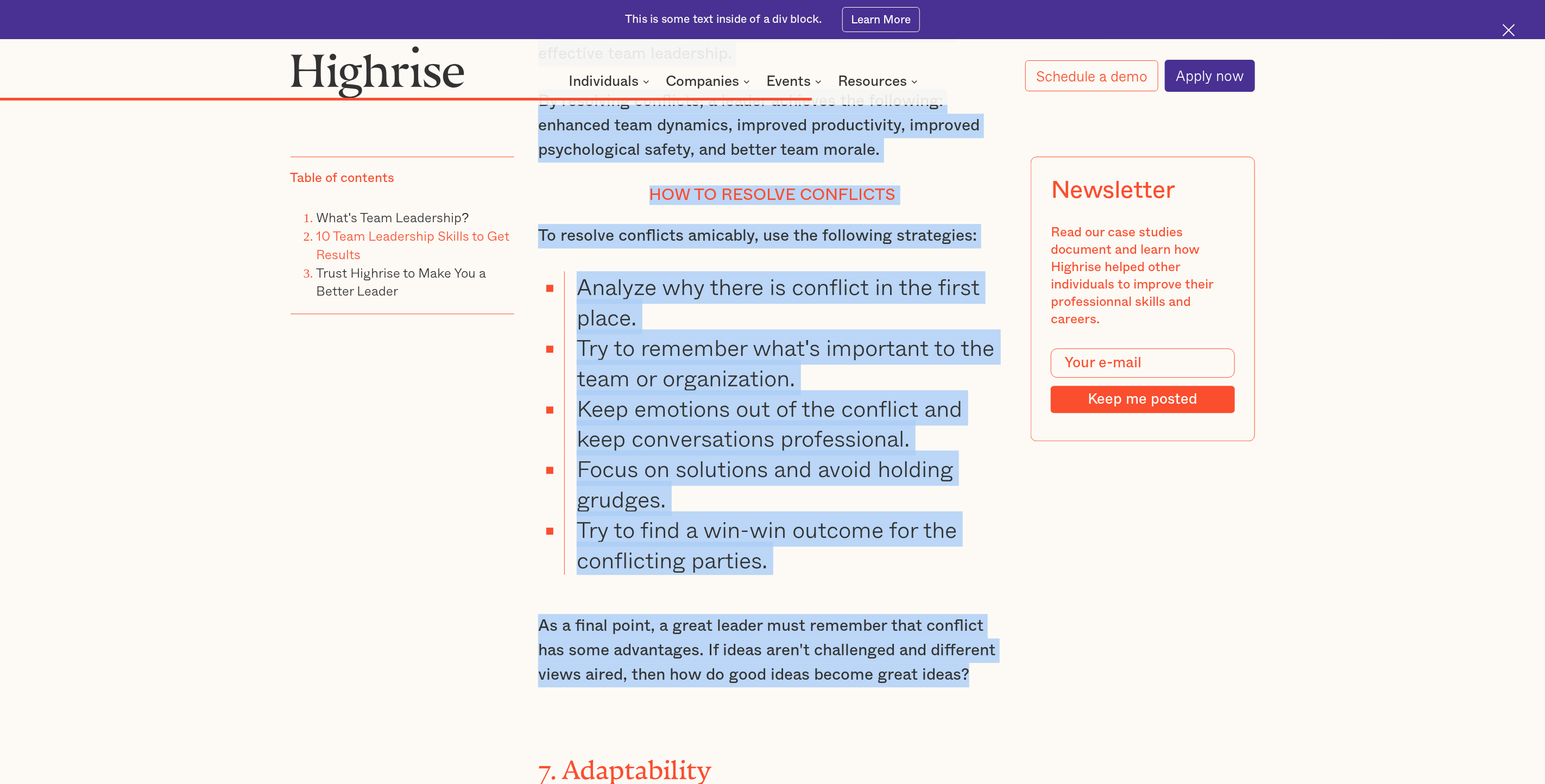
drag, startPoint x: 542, startPoint y: 201, endPoint x: 996, endPoint y: 554, distance: 575.1
click at [996, 522] on div "5. Delegation of Authority and Empowerment Team leadership by delegation is a t…" at bounding box center [772, 732] width 469 height 2959
copy div "6. Conflict Resolution Conflict is inevitable in any team or organization. Cons…"
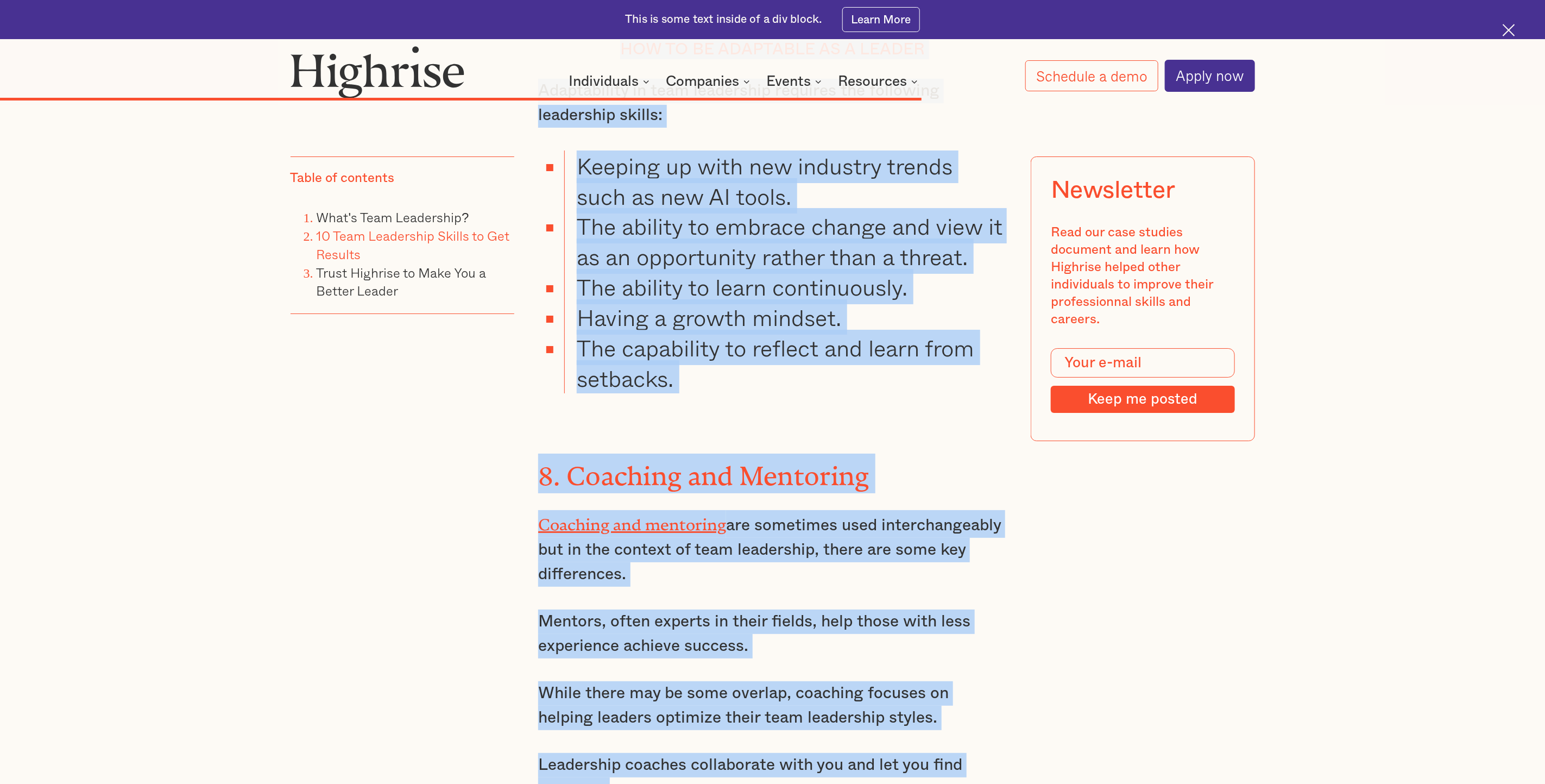
scroll to position [9166, 0]
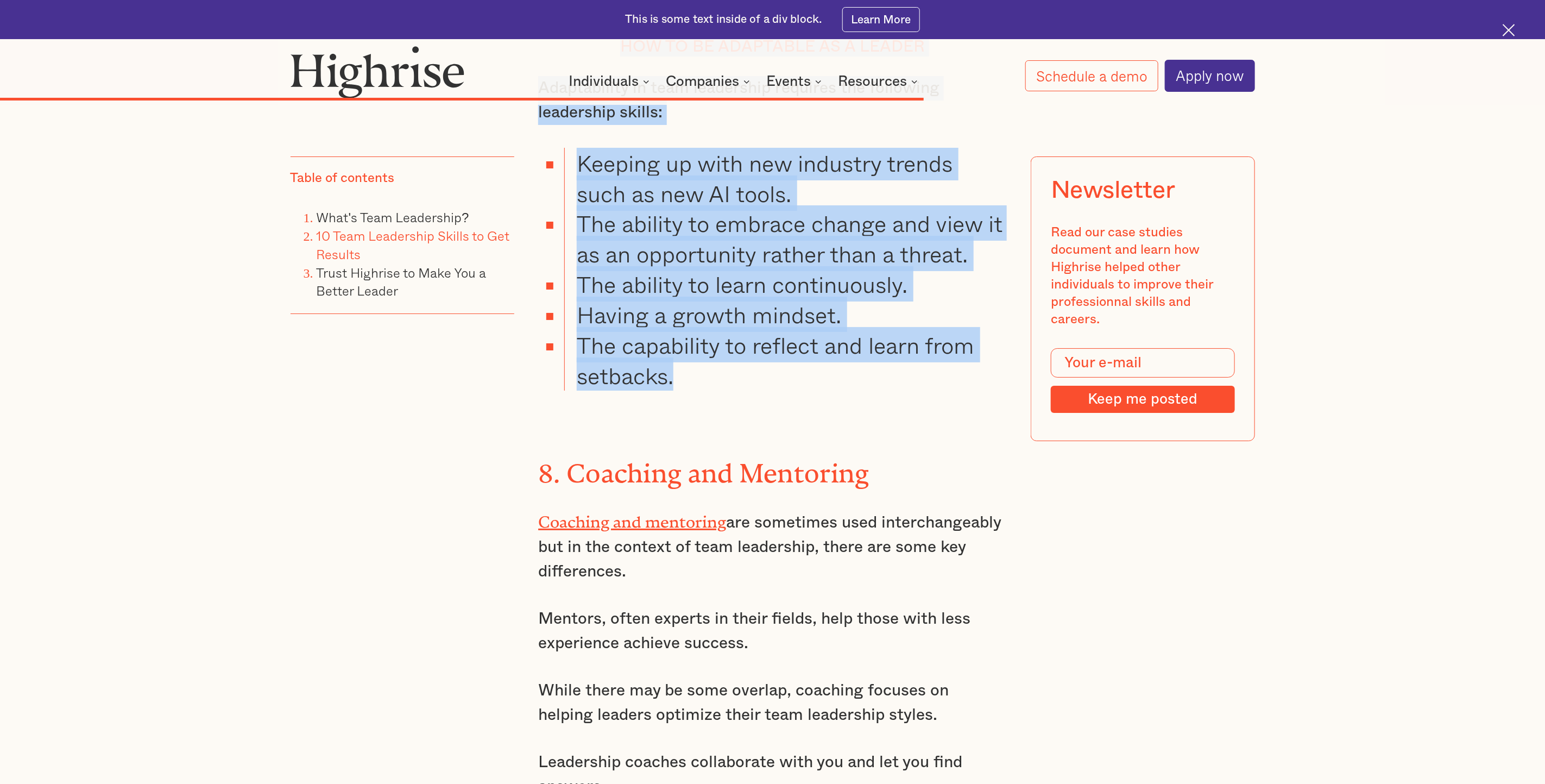
drag, startPoint x: 543, startPoint y: 322, endPoint x: 709, endPoint y: 246, distance: 182.6
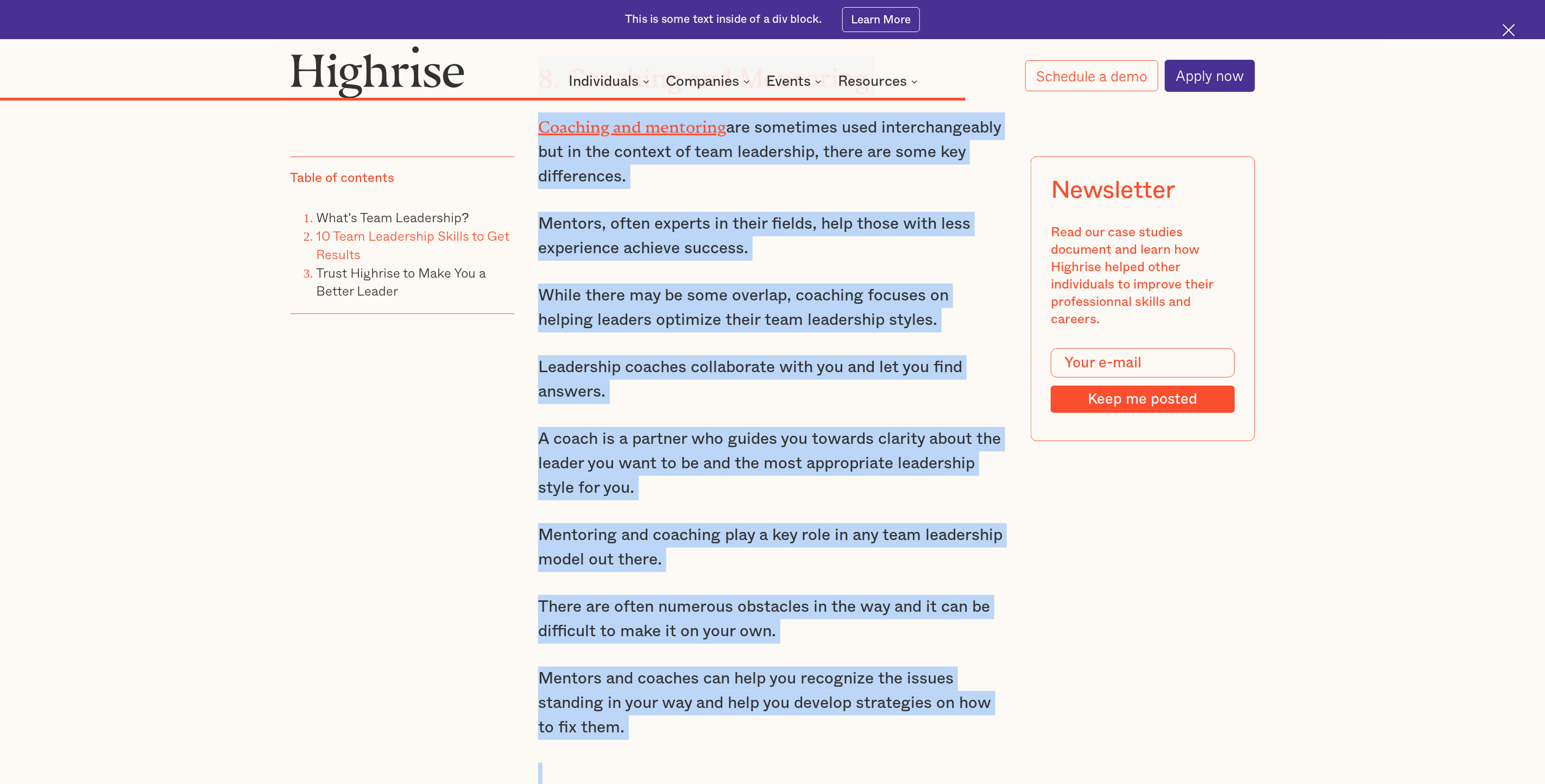
scroll to position [9568, 0]
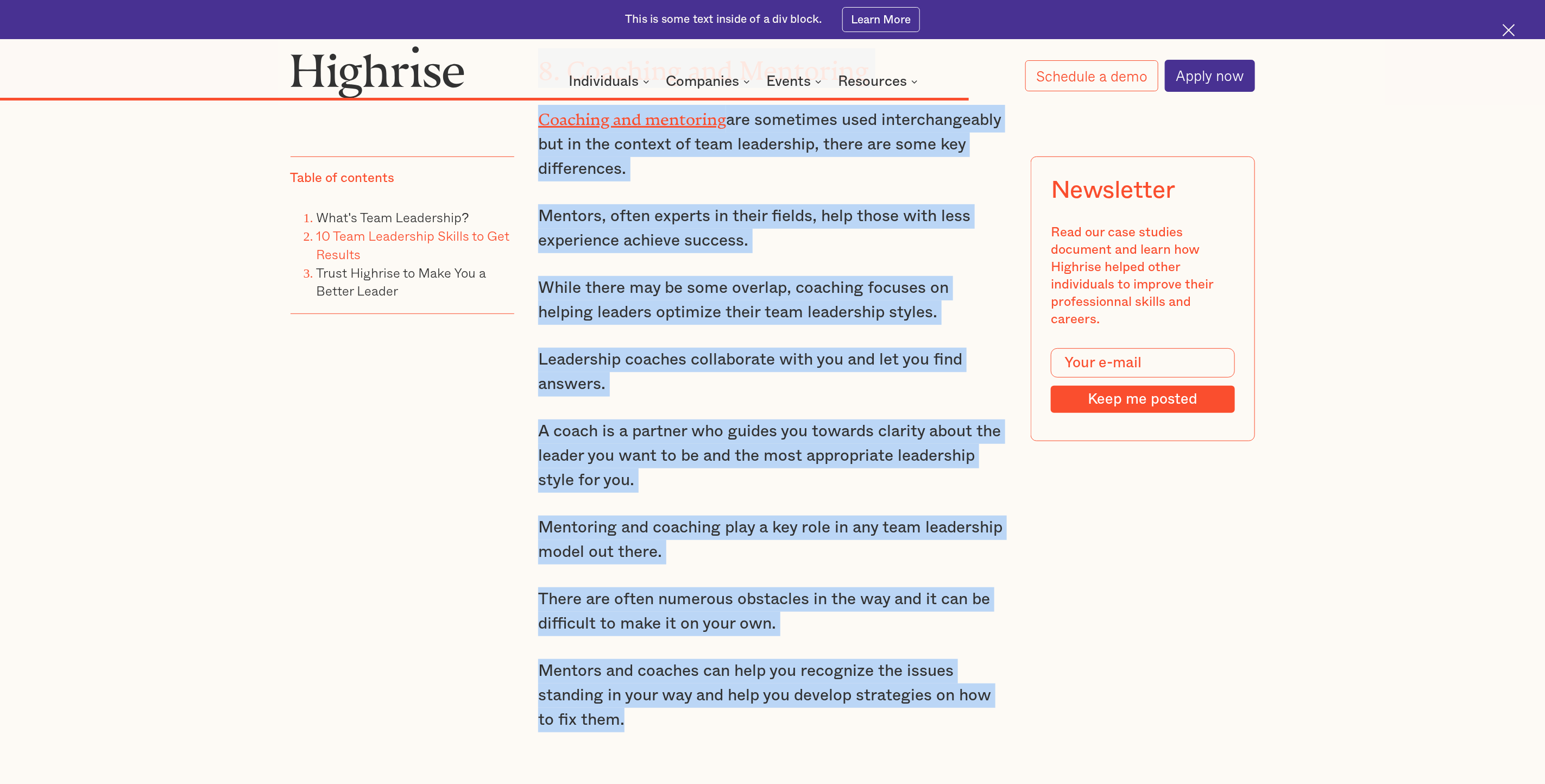
drag, startPoint x: 542, startPoint y: 342, endPoint x: 670, endPoint y: 590, distance: 279.1
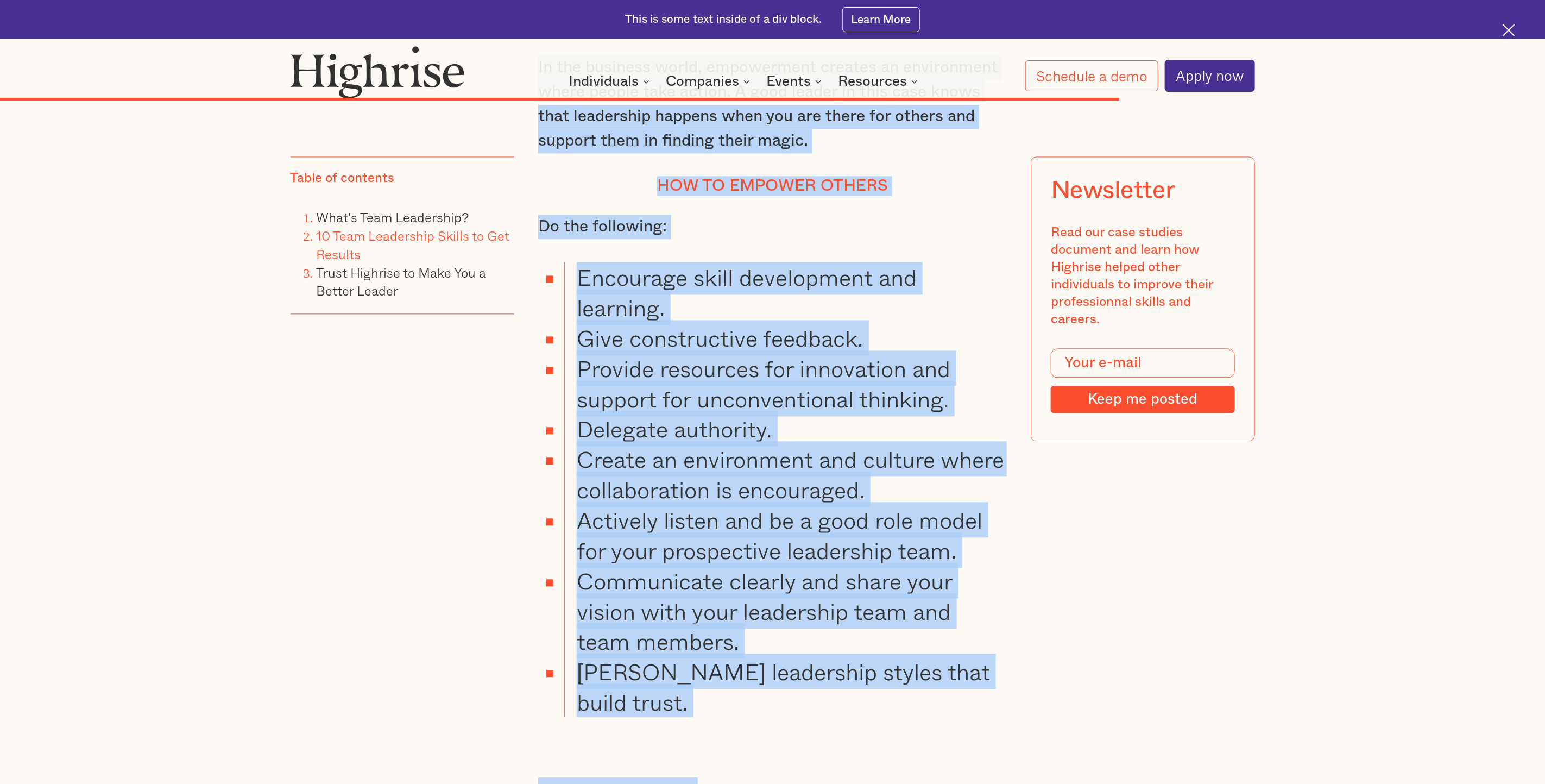
scroll to position [10948, 0]
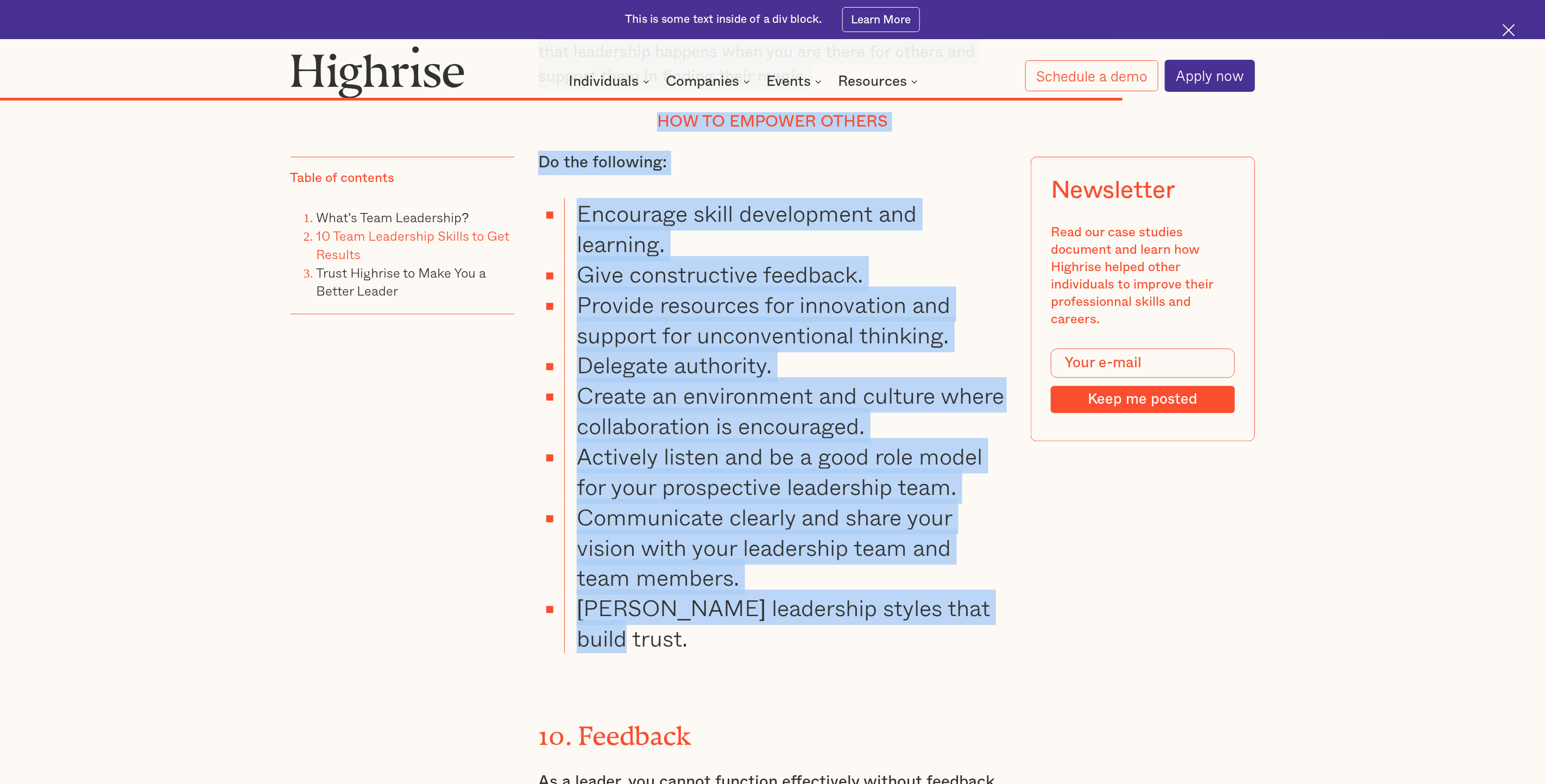
drag, startPoint x: 541, startPoint y: 212, endPoint x: 1011, endPoint y: 459, distance: 531.0
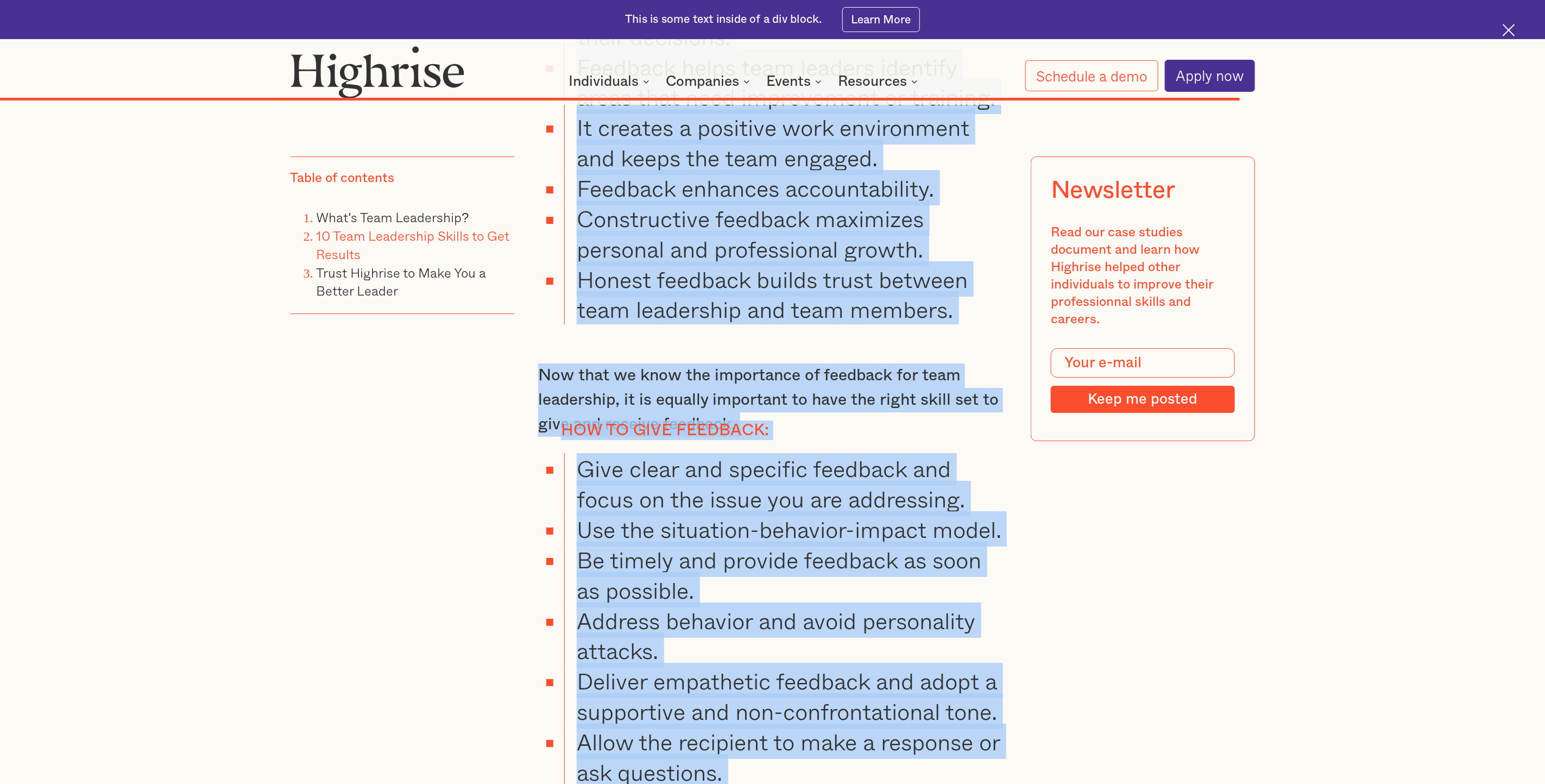
scroll to position [12345, 0]
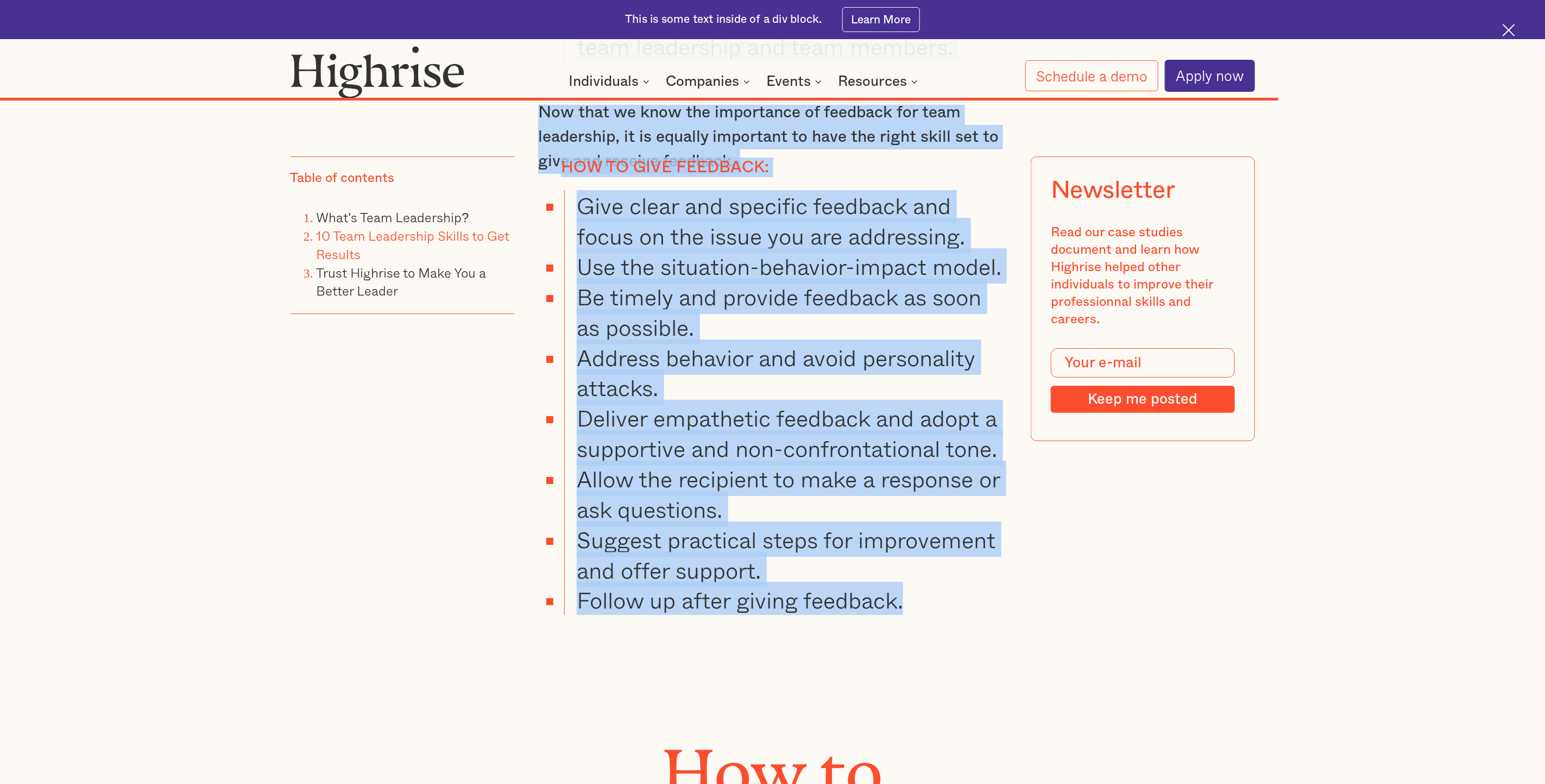
drag, startPoint x: 540, startPoint y: 319, endPoint x: 926, endPoint y: 424, distance: 400.0
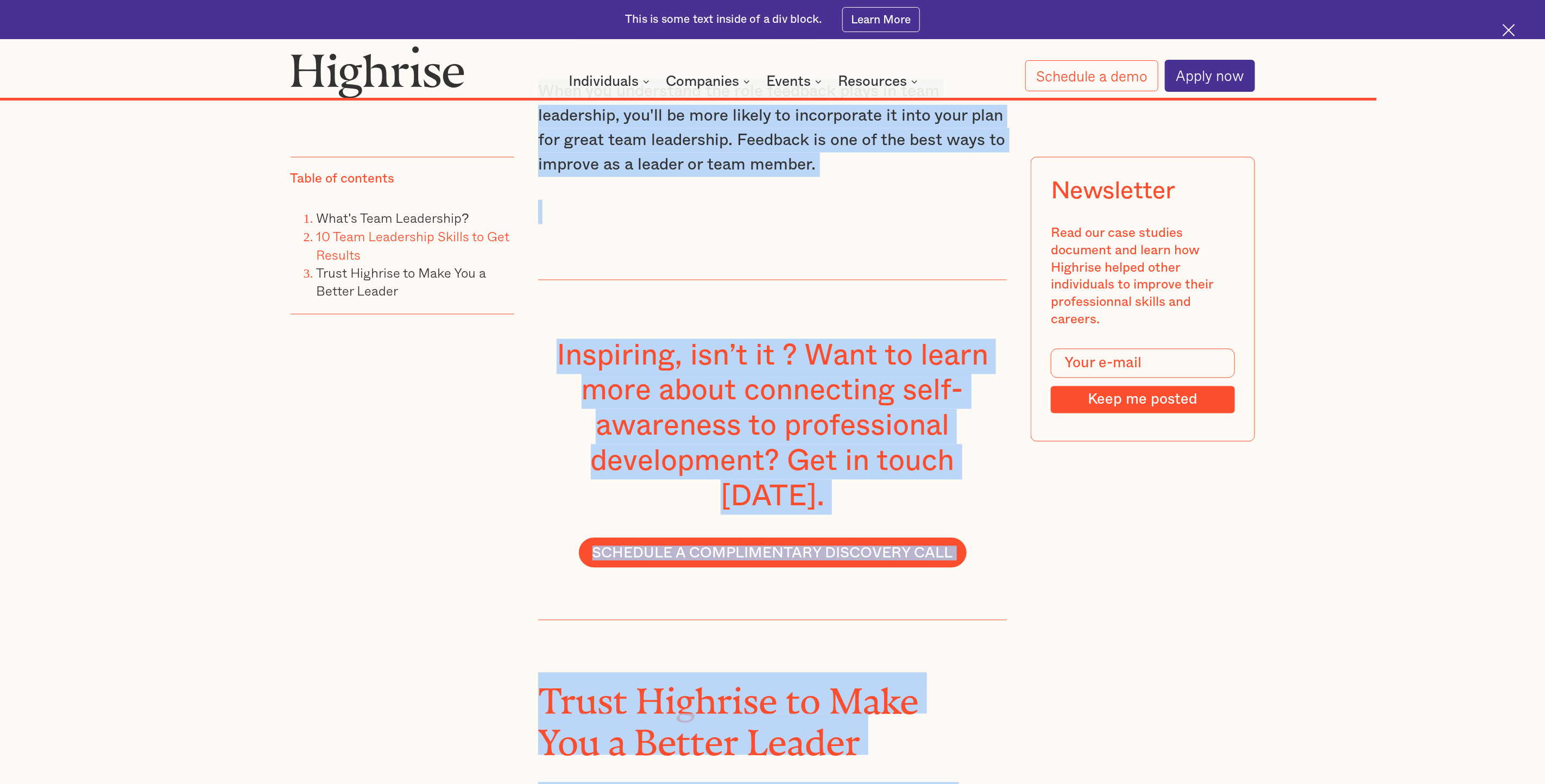
scroll to position [13667, 0]
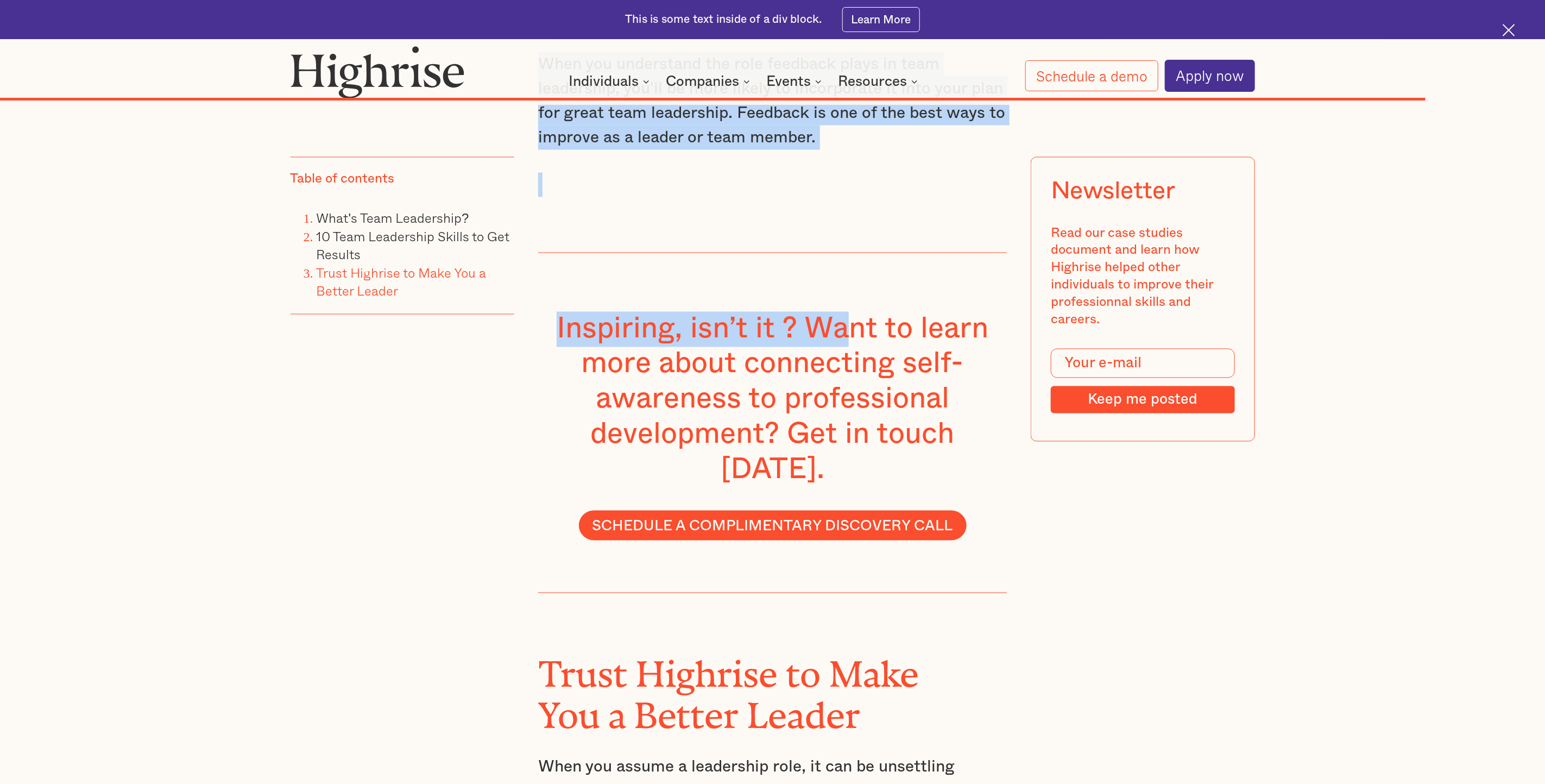
drag, startPoint x: 673, startPoint y: 366, endPoint x: 843, endPoint y: 110, distance: 307.3
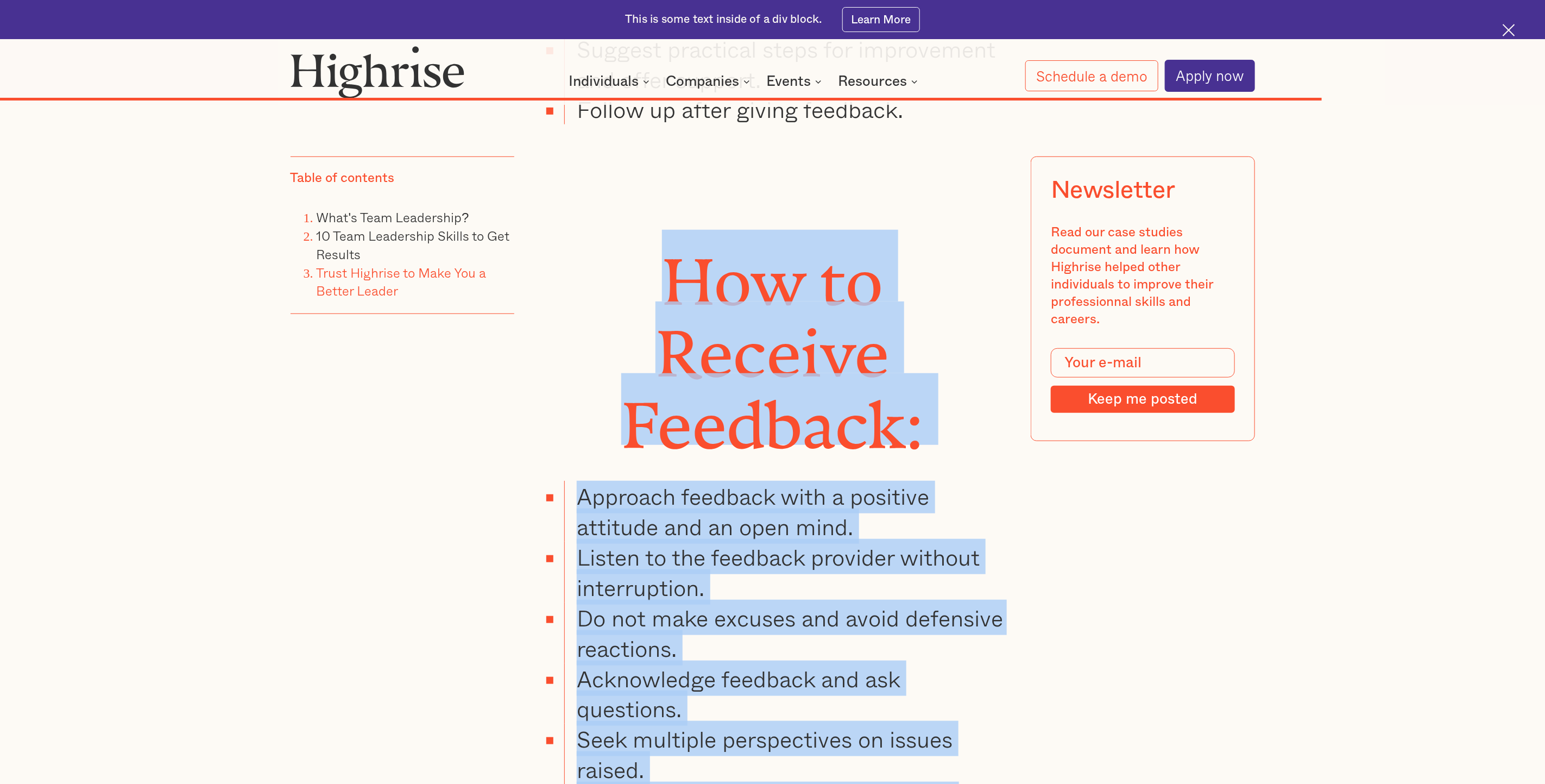
scroll to position [12609, 0]
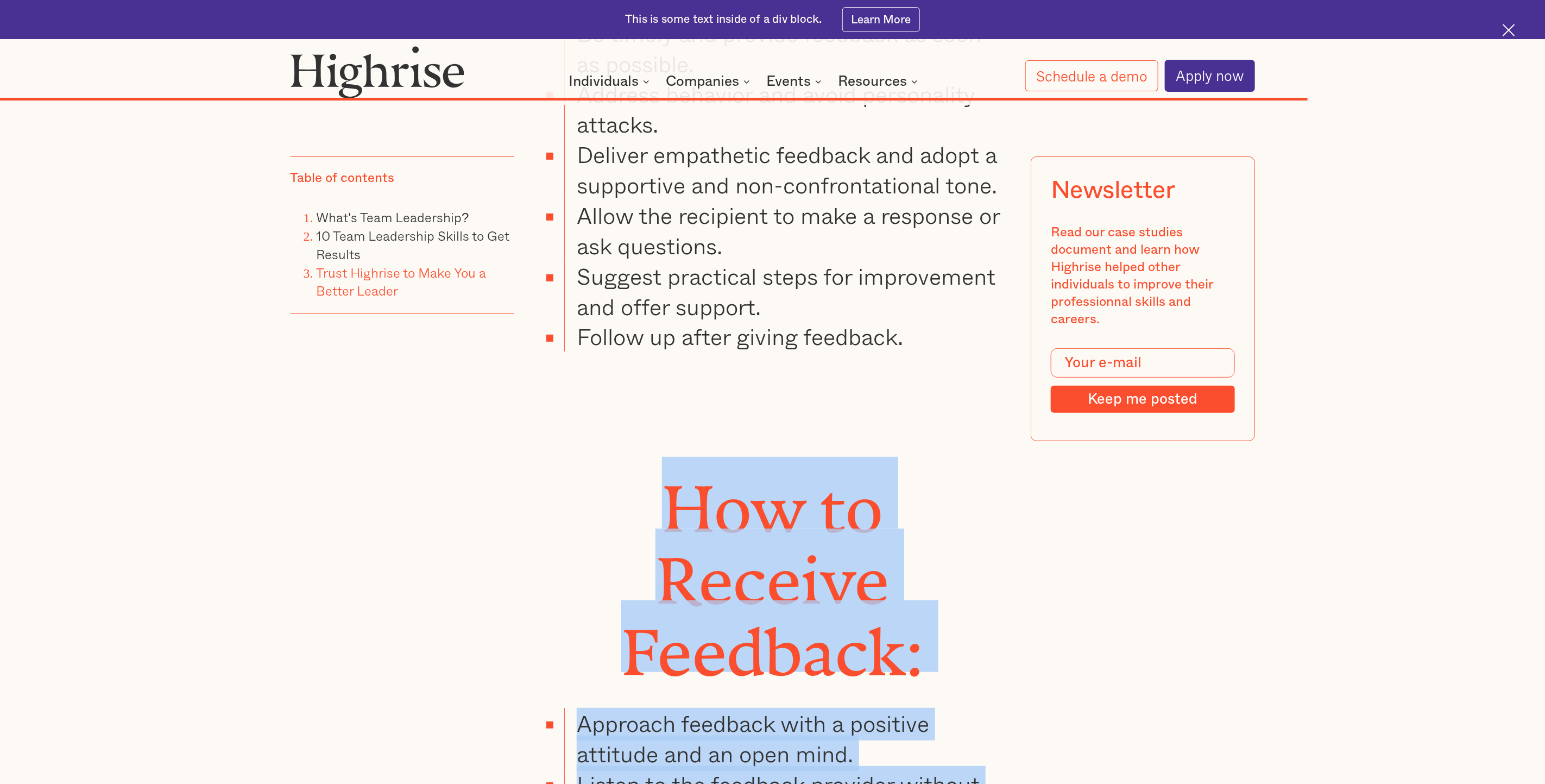
click at [592, 457] on h6 "How to Receive Feedback:" at bounding box center [772, 565] width 469 height 215
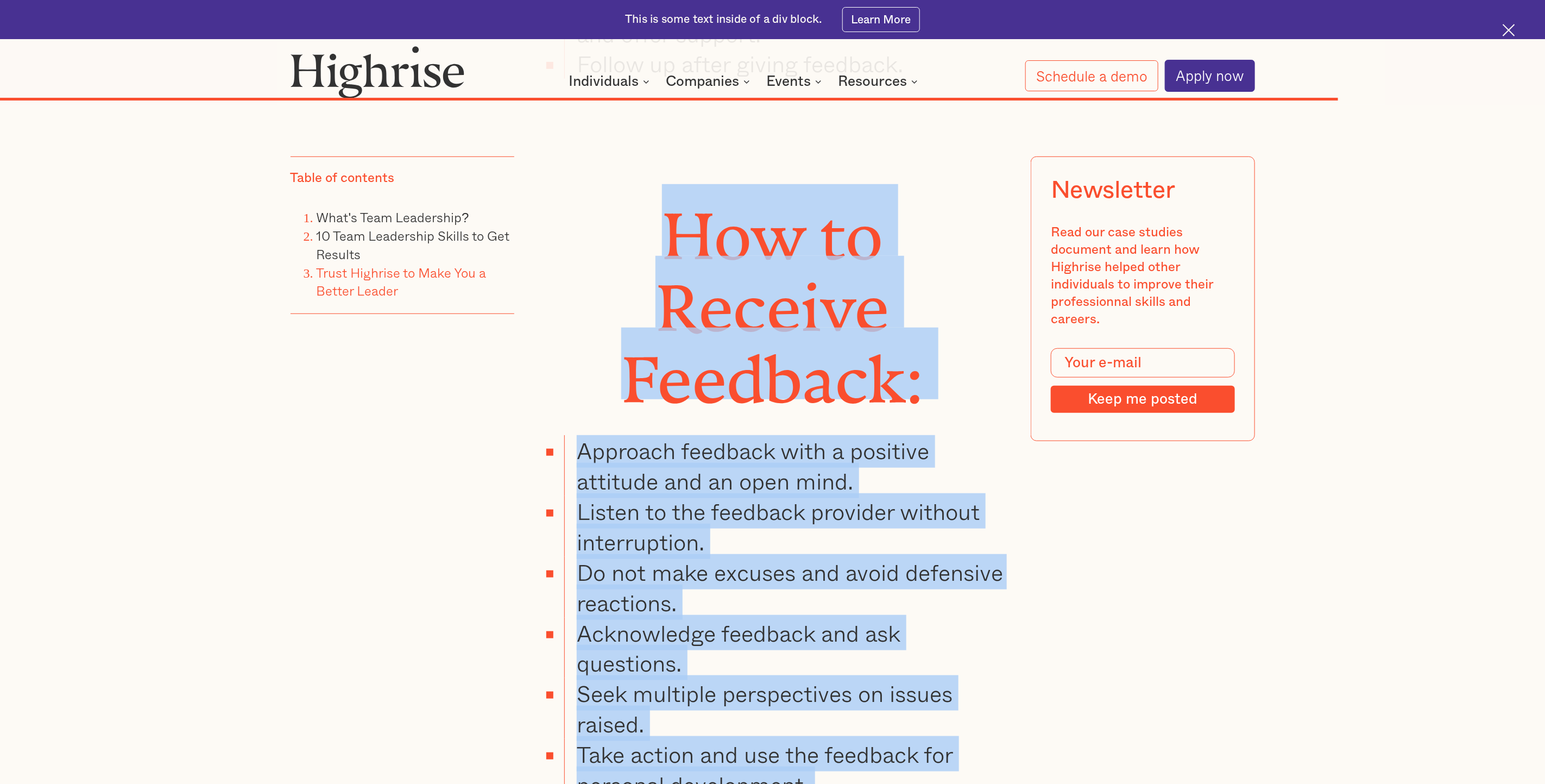
scroll to position [13033, 0]
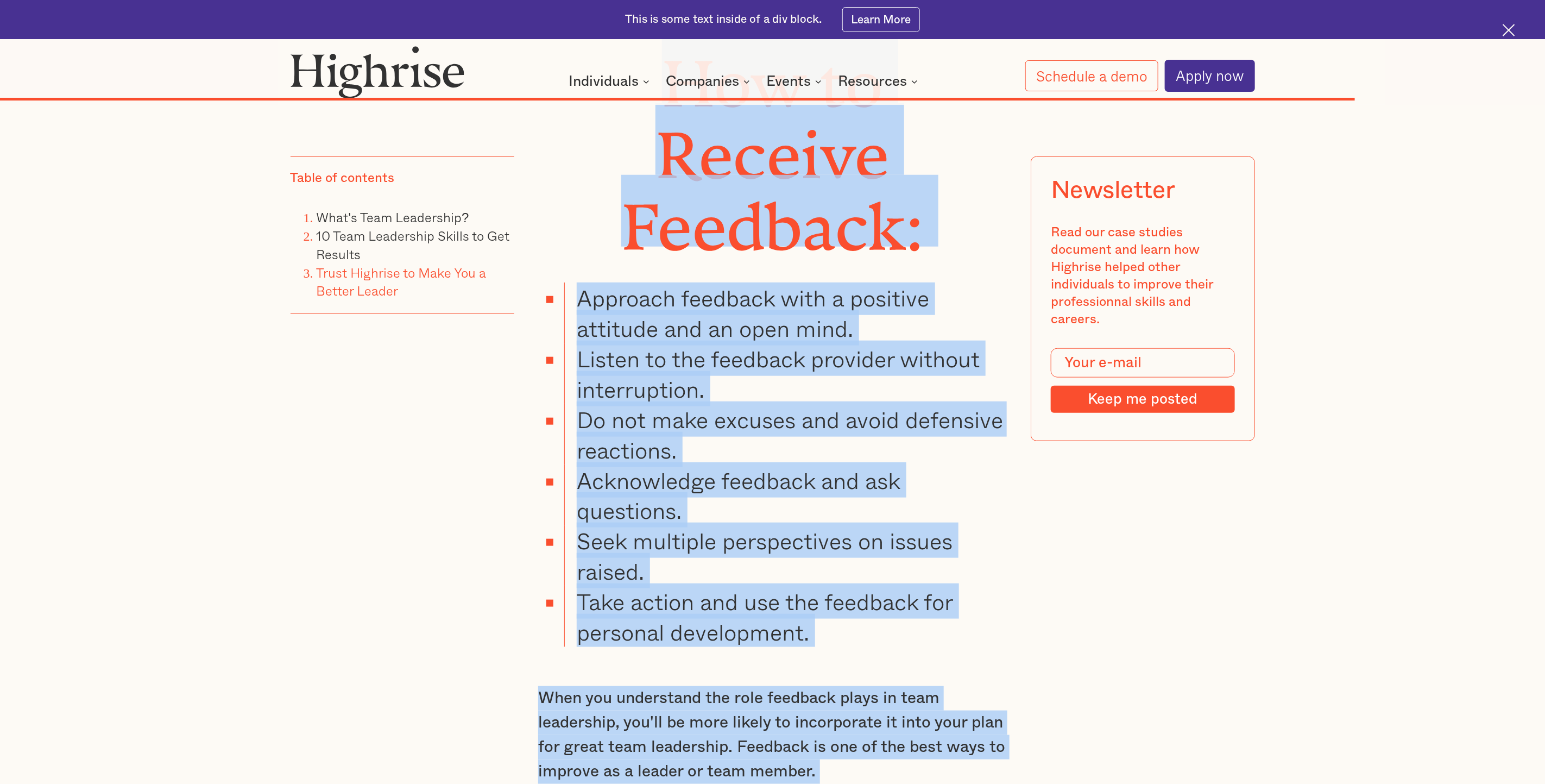
drag, startPoint x: 673, startPoint y: 307, endPoint x: 837, endPoint y: 614, distance: 348.1
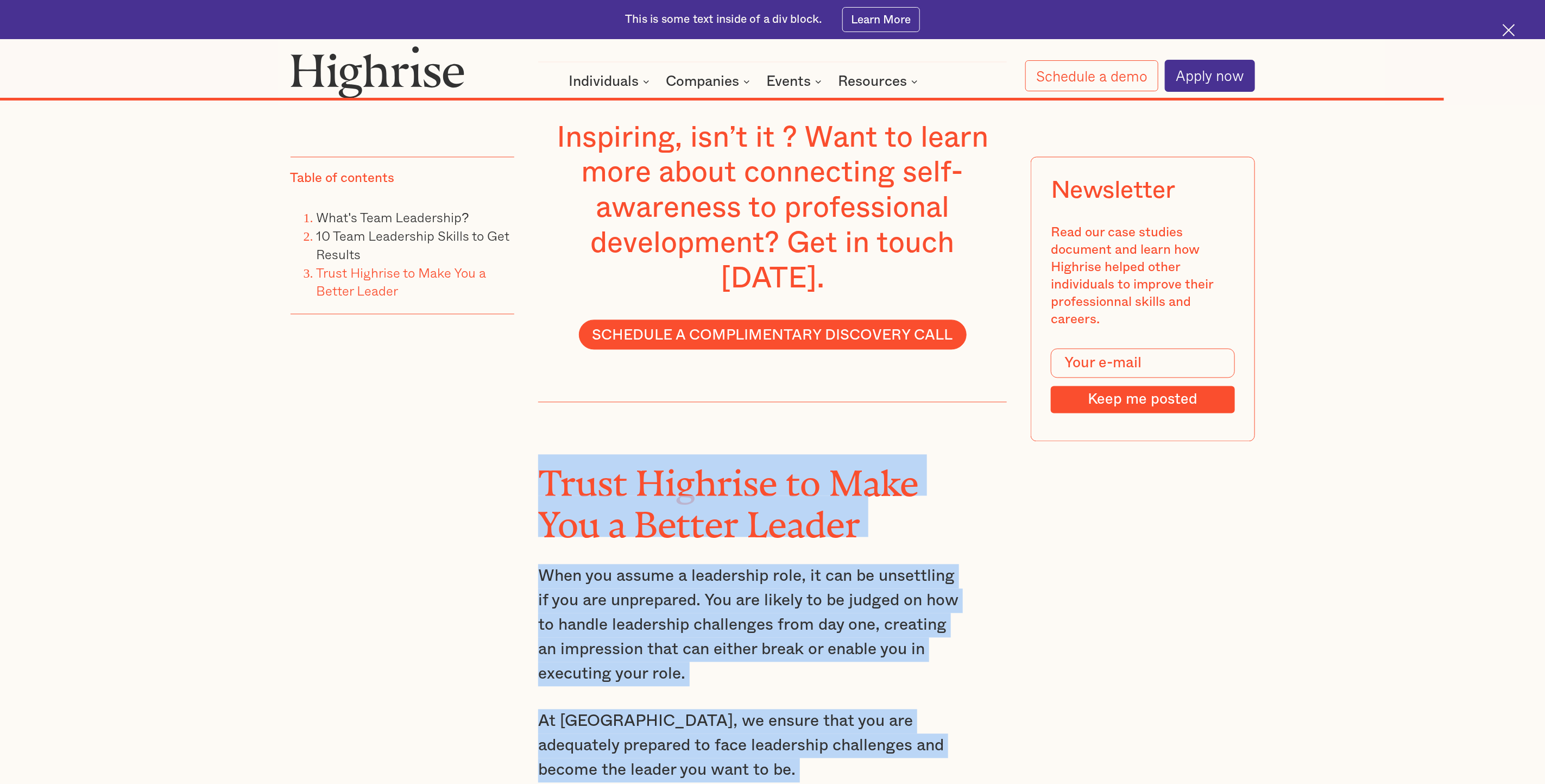
scroll to position [13860, 0]
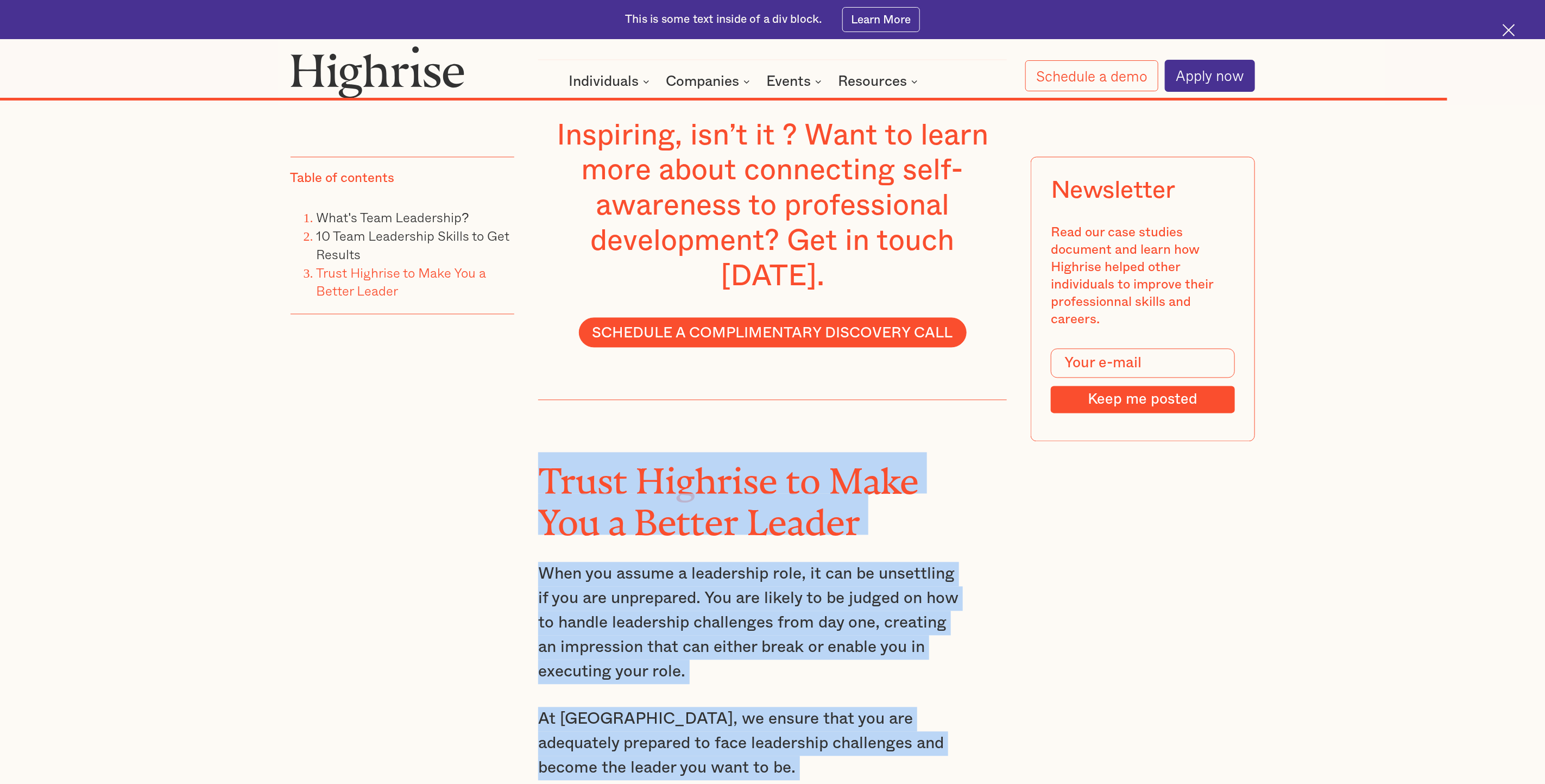
drag, startPoint x: 544, startPoint y: 363, endPoint x: 966, endPoint y: 651, distance: 510.9
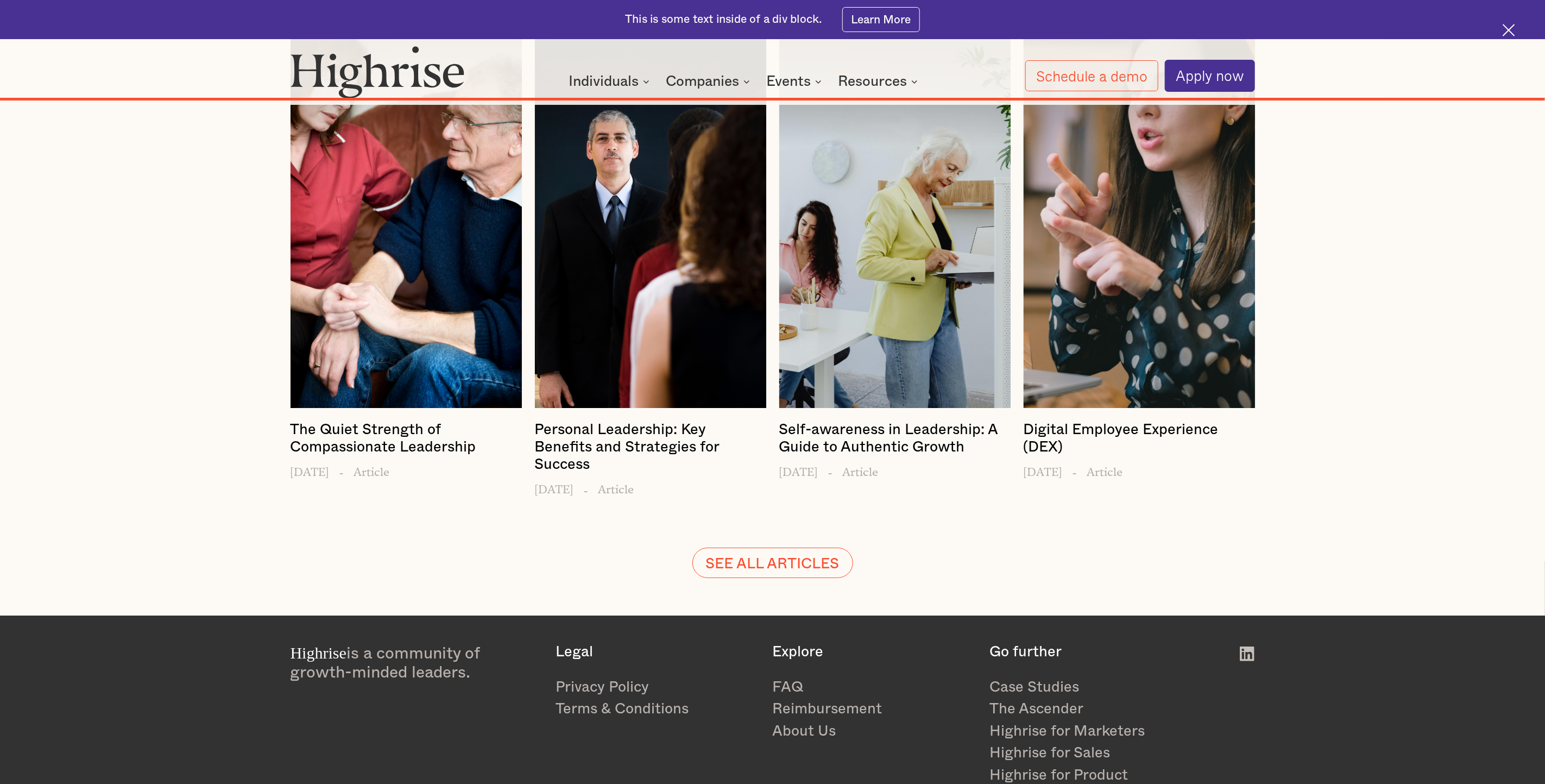
scroll to position [15367, 0]
